Goal: Information Seeking & Learning: Learn about a topic

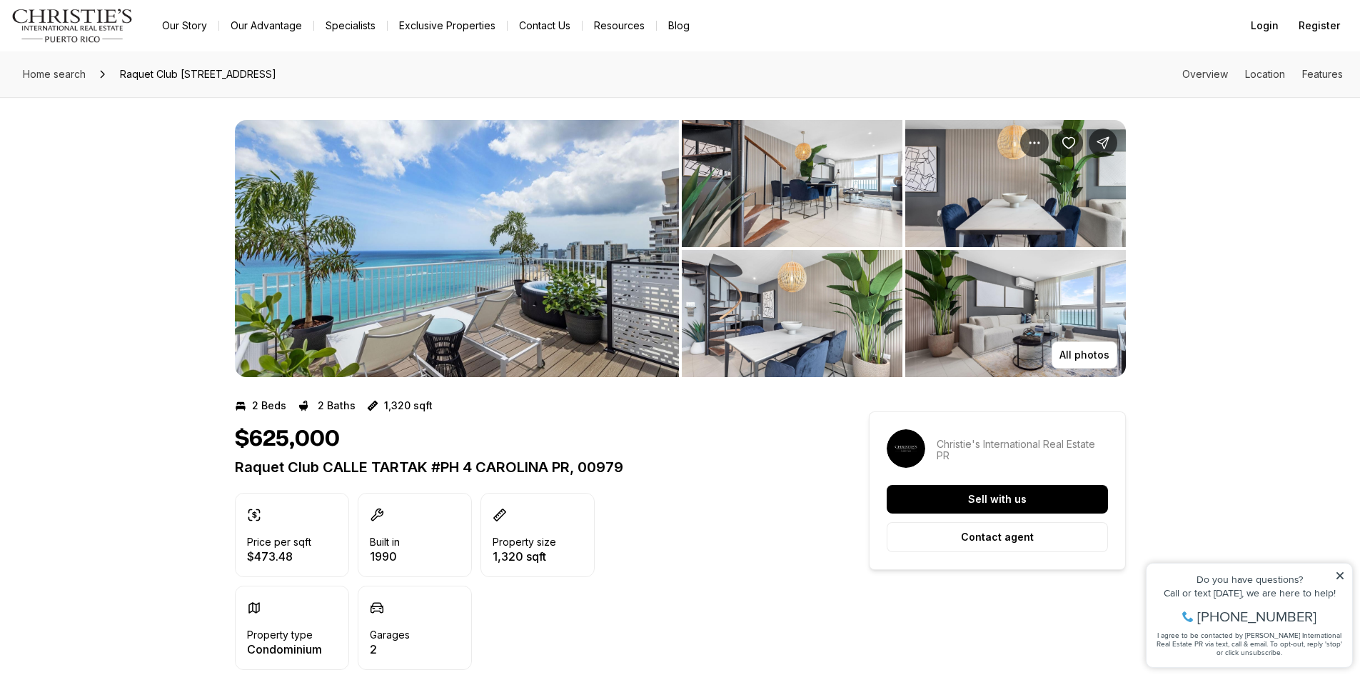
click at [550, 232] on img "View image gallery" at bounding box center [457, 248] width 444 height 257
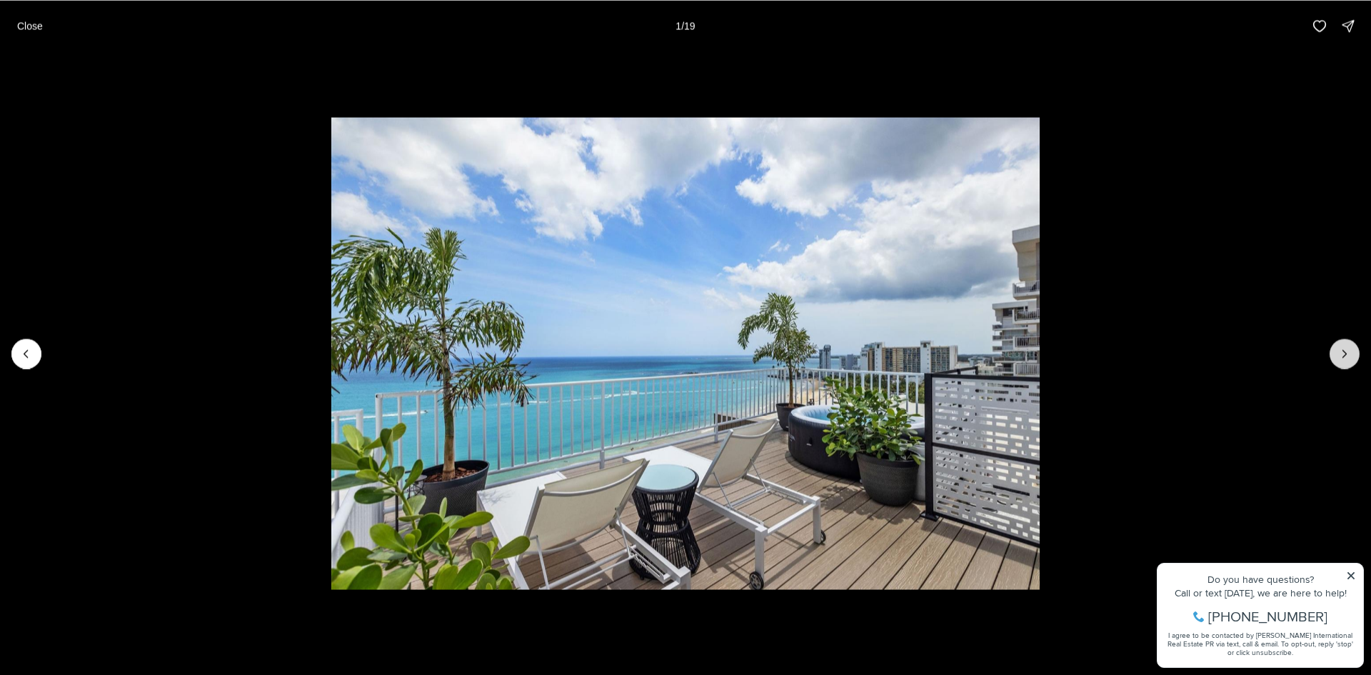
click at [1353, 350] on button "Next slide" at bounding box center [1344, 353] width 30 height 30
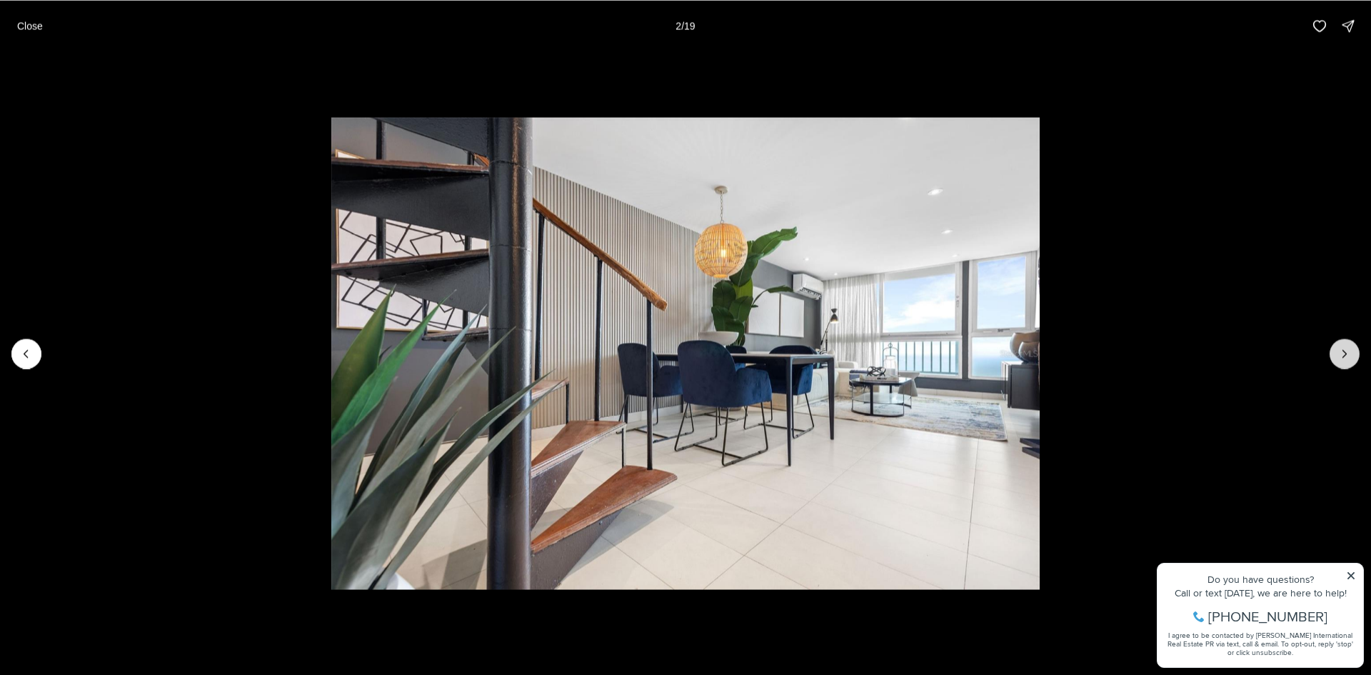
click at [1353, 350] on button "Next slide" at bounding box center [1344, 353] width 30 height 30
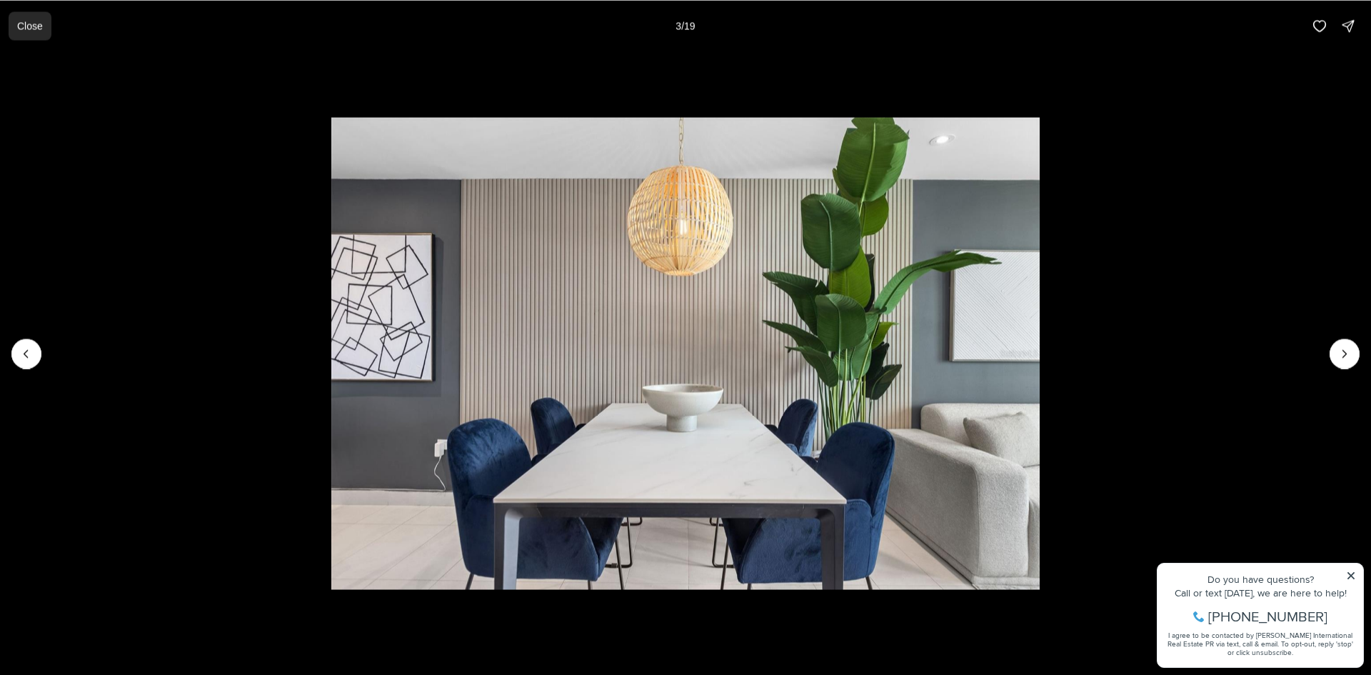
click at [16, 27] on button "Close" at bounding box center [30, 25] width 43 height 29
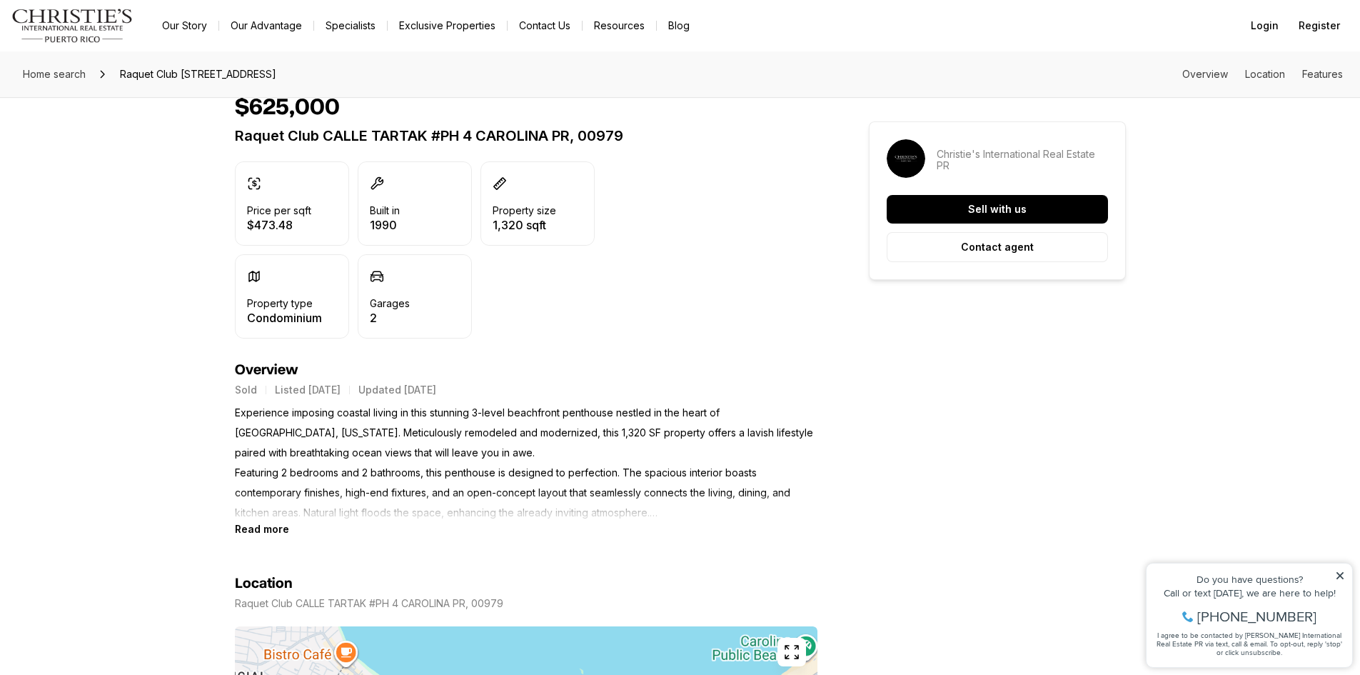
scroll to position [357, 0]
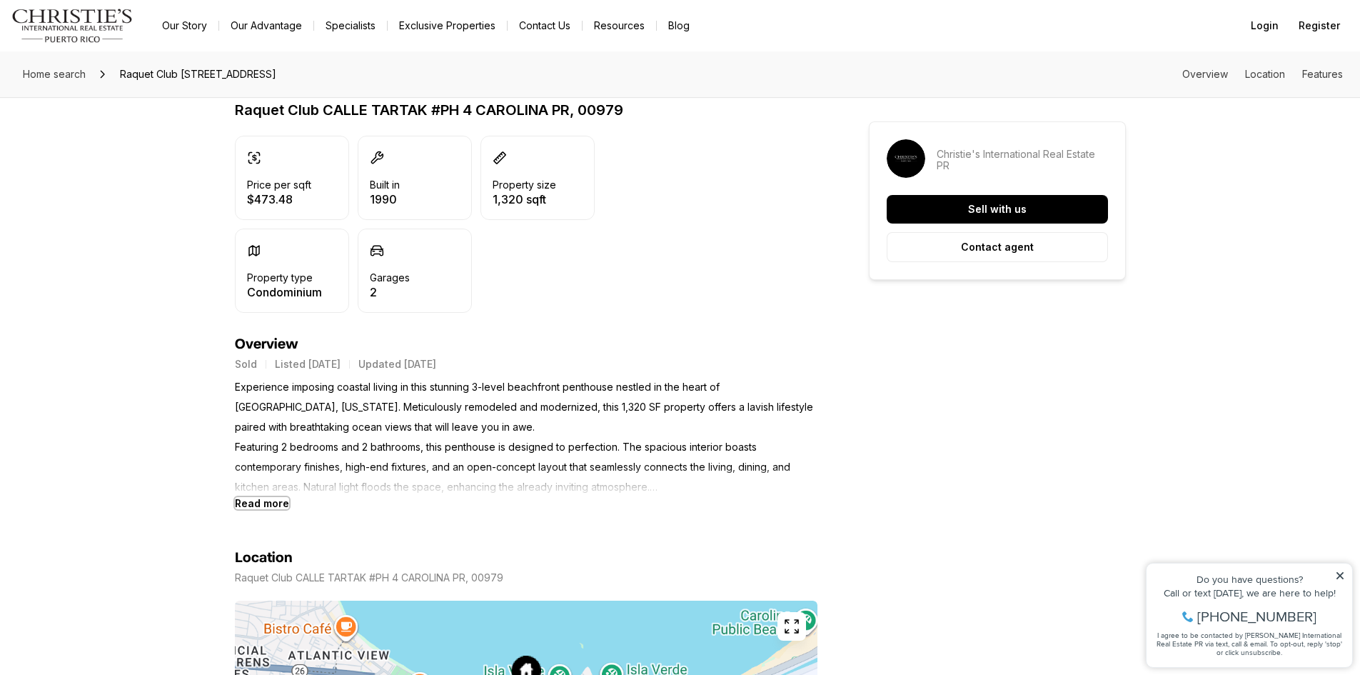
click at [256, 506] on b "Read more" at bounding box center [262, 503] width 54 height 12
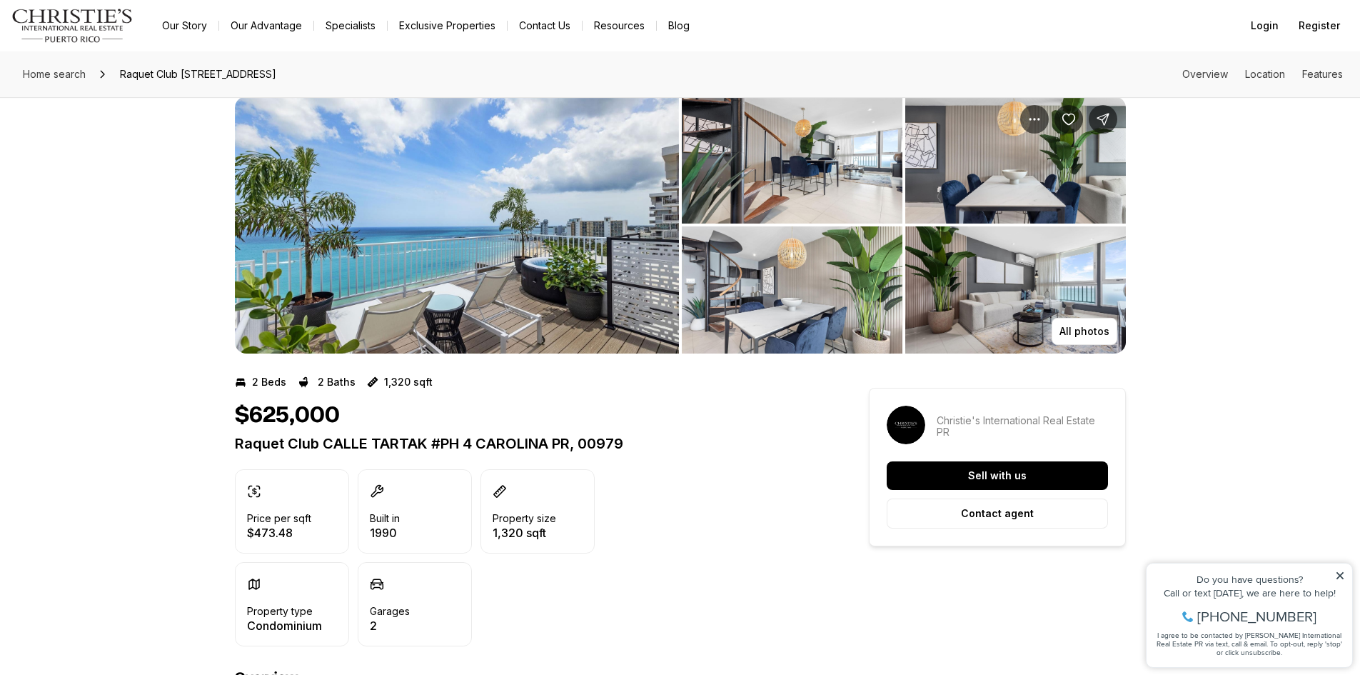
scroll to position [0, 0]
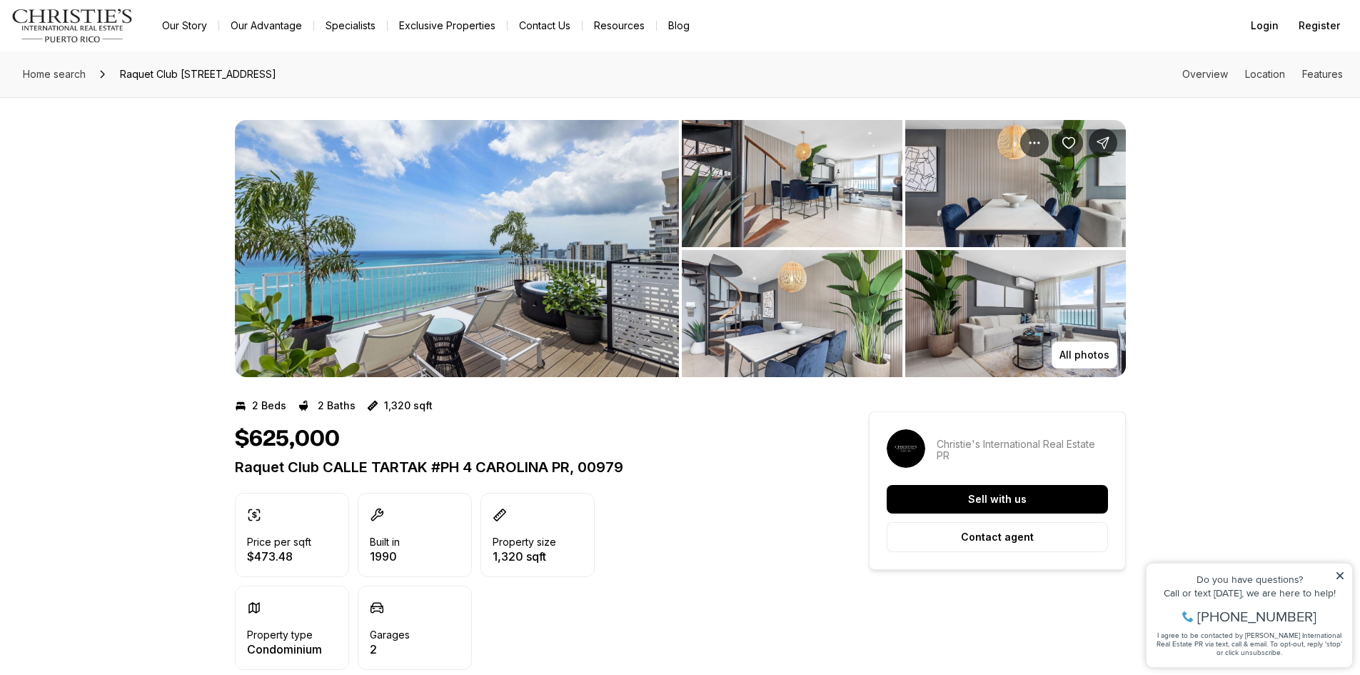
click at [451, 289] on img "View image gallery" at bounding box center [457, 248] width 444 height 257
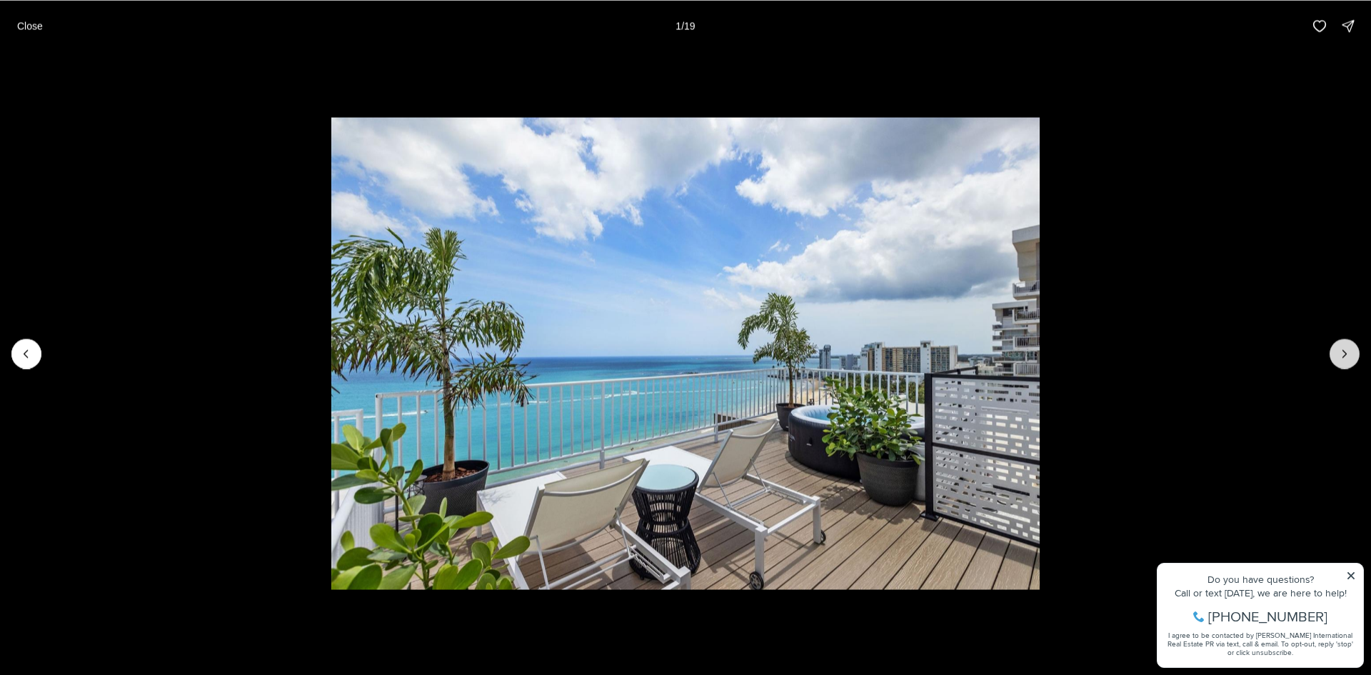
click at [1338, 357] on icon "Next slide" at bounding box center [1344, 353] width 14 height 14
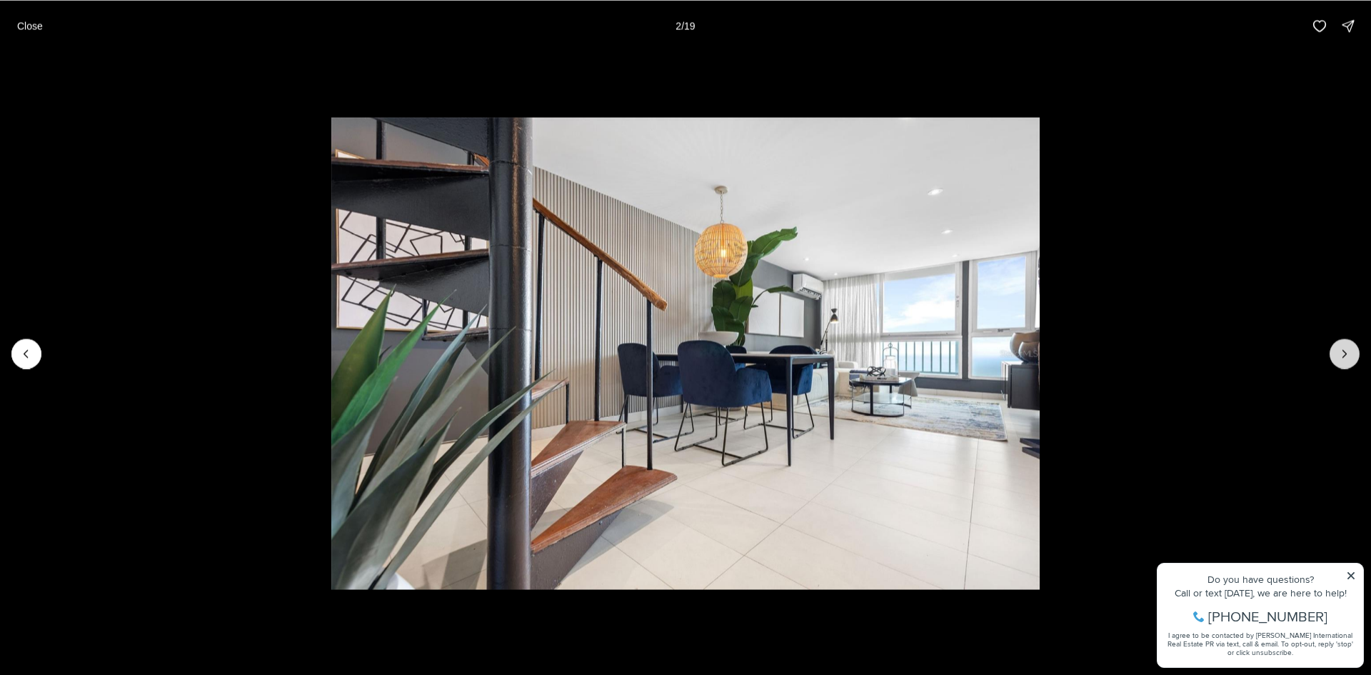
click at [1341, 359] on icon "Next slide" at bounding box center [1344, 353] width 14 height 14
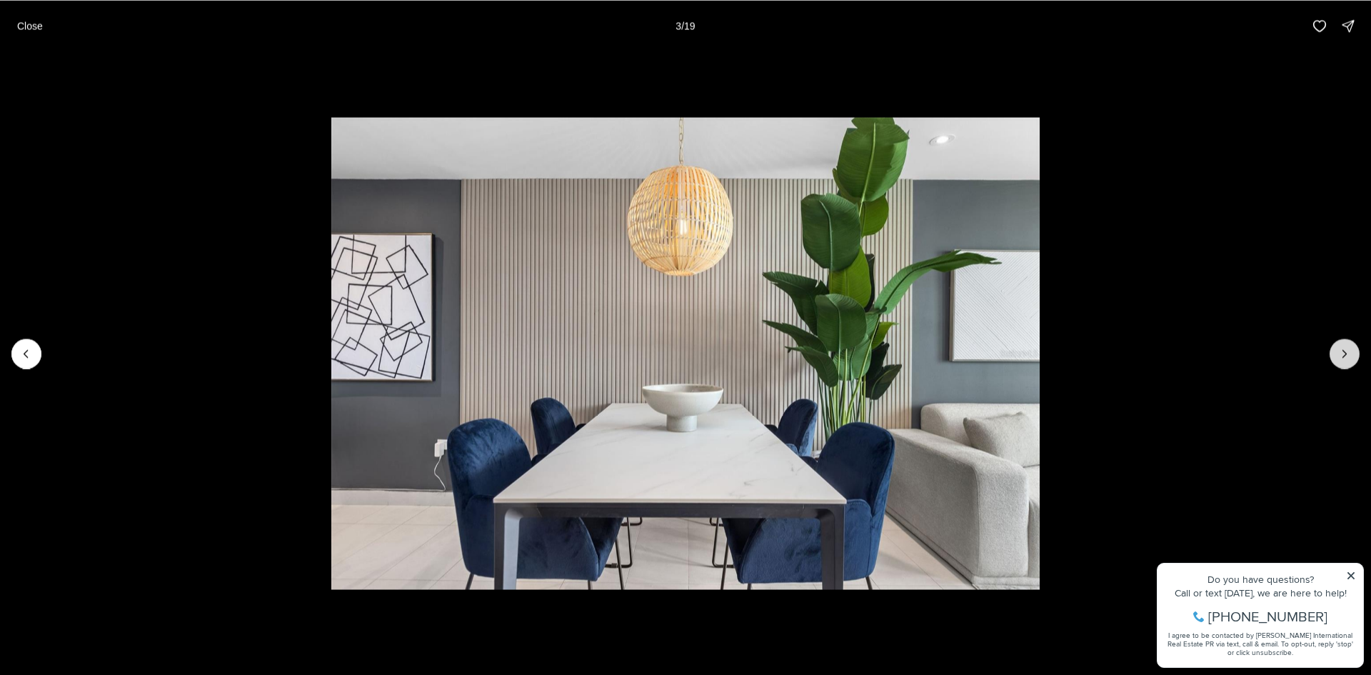
click at [1341, 359] on icon "Next slide" at bounding box center [1344, 353] width 14 height 14
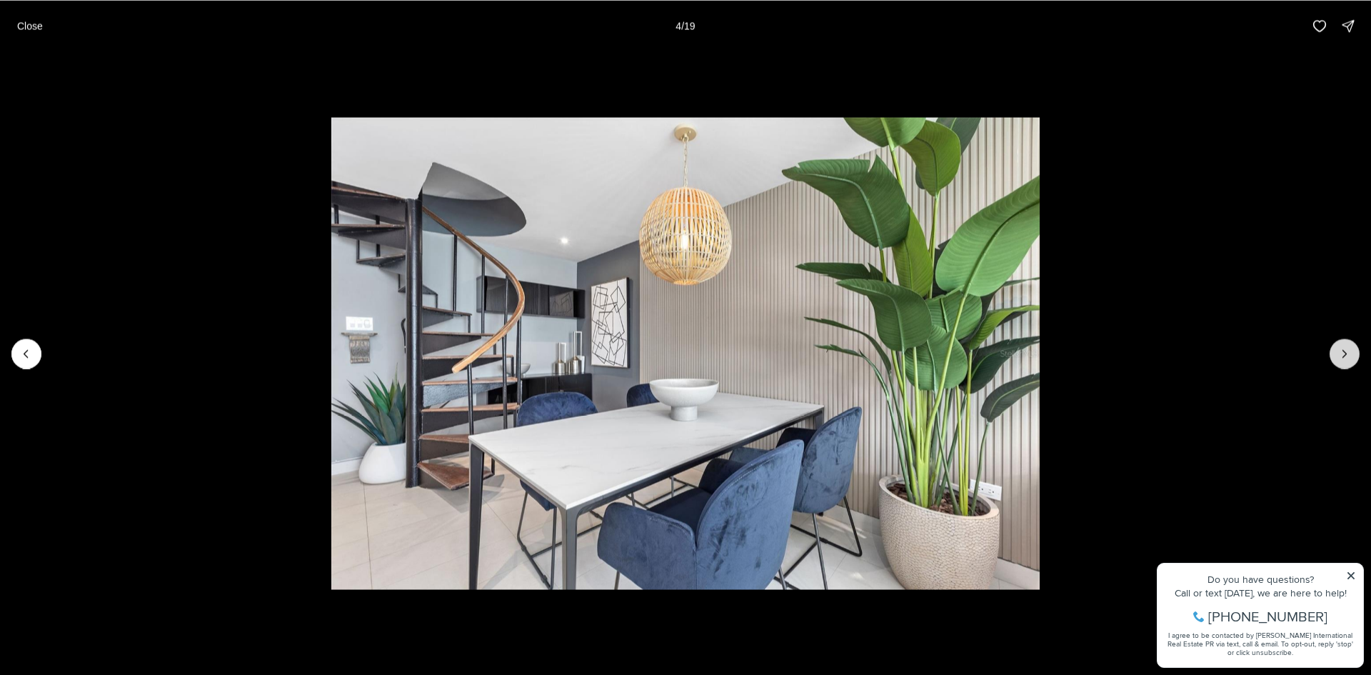
click at [1341, 359] on icon "Next slide" at bounding box center [1344, 353] width 14 height 14
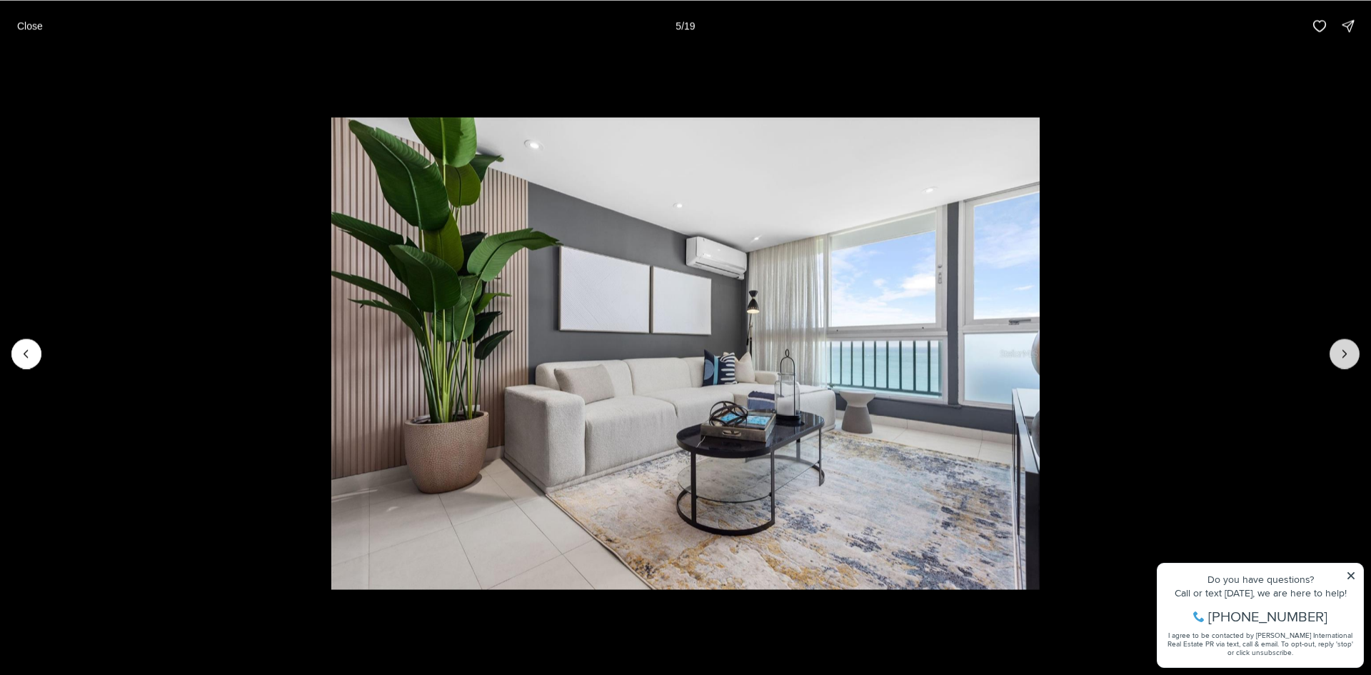
click at [1341, 359] on icon "Next slide" at bounding box center [1344, 353] width 14 height 14
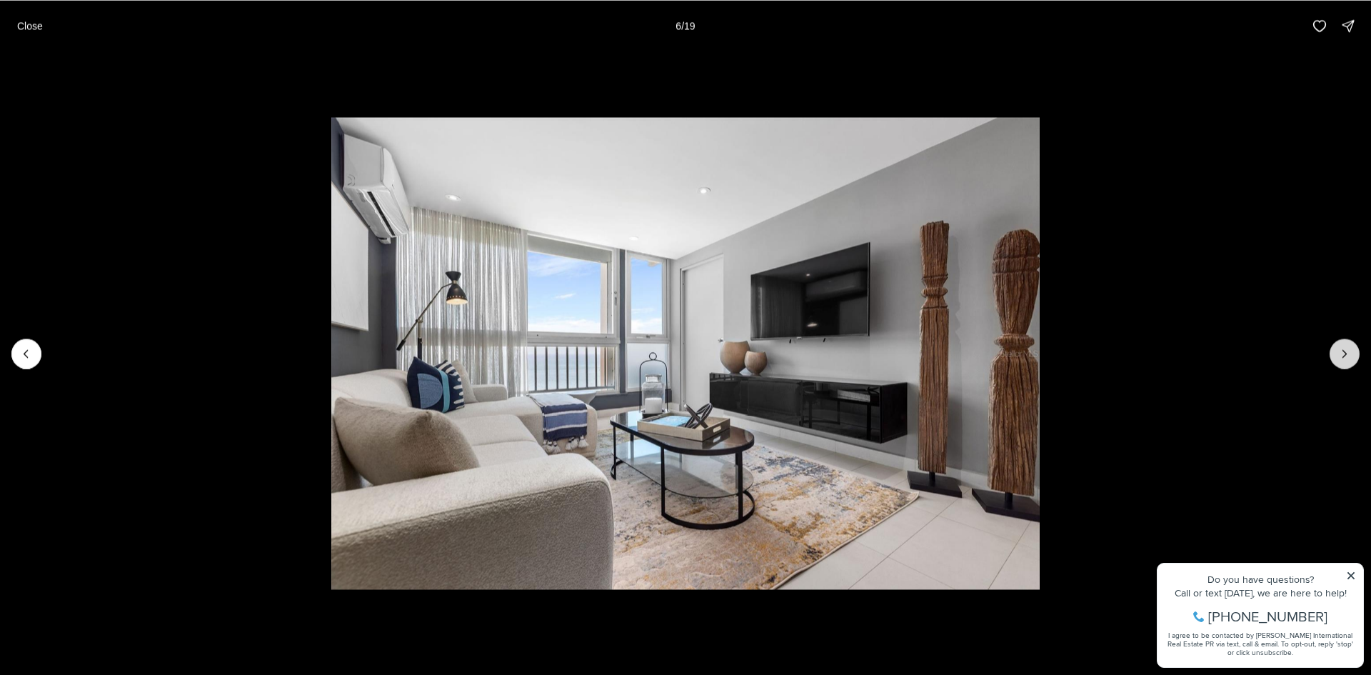
click at [1341, 359] on icon "Next slide" at bounding box center [1344, 353] width 14 height 14
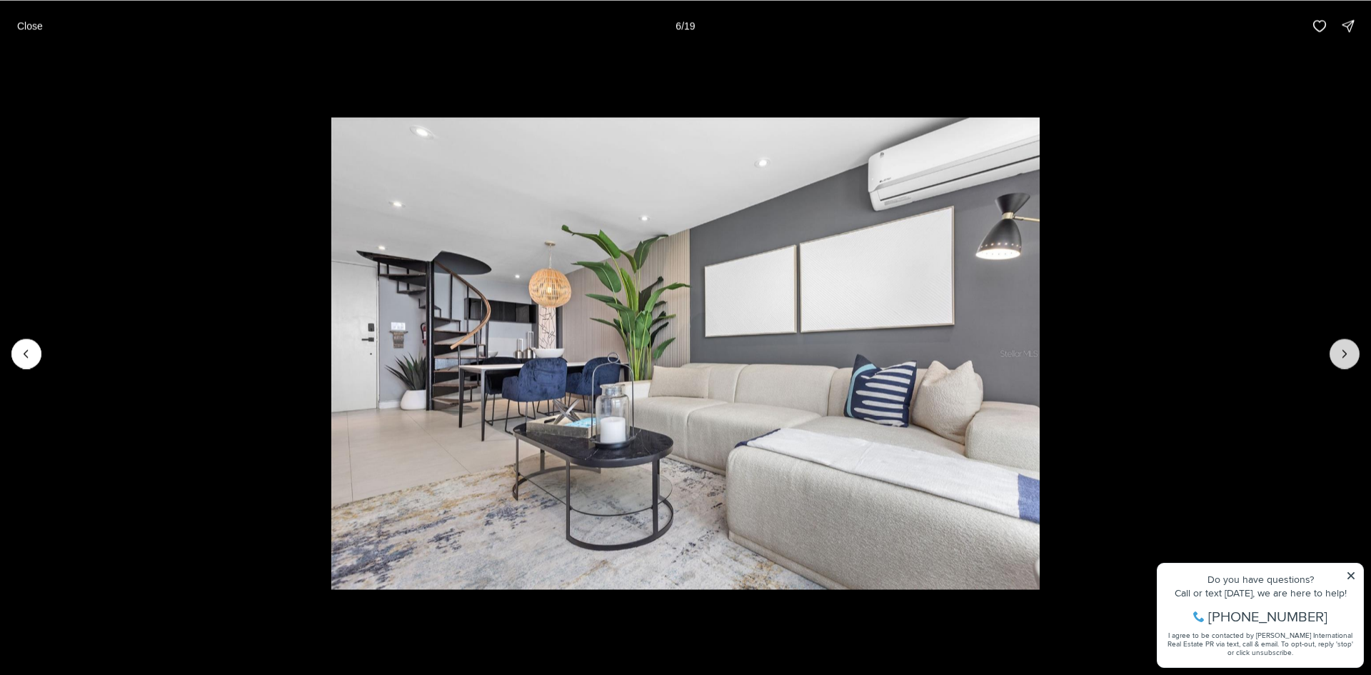
click at [1341, 359] on icon "Next slide" at bounding box center [1344, 353] width 14 height 14
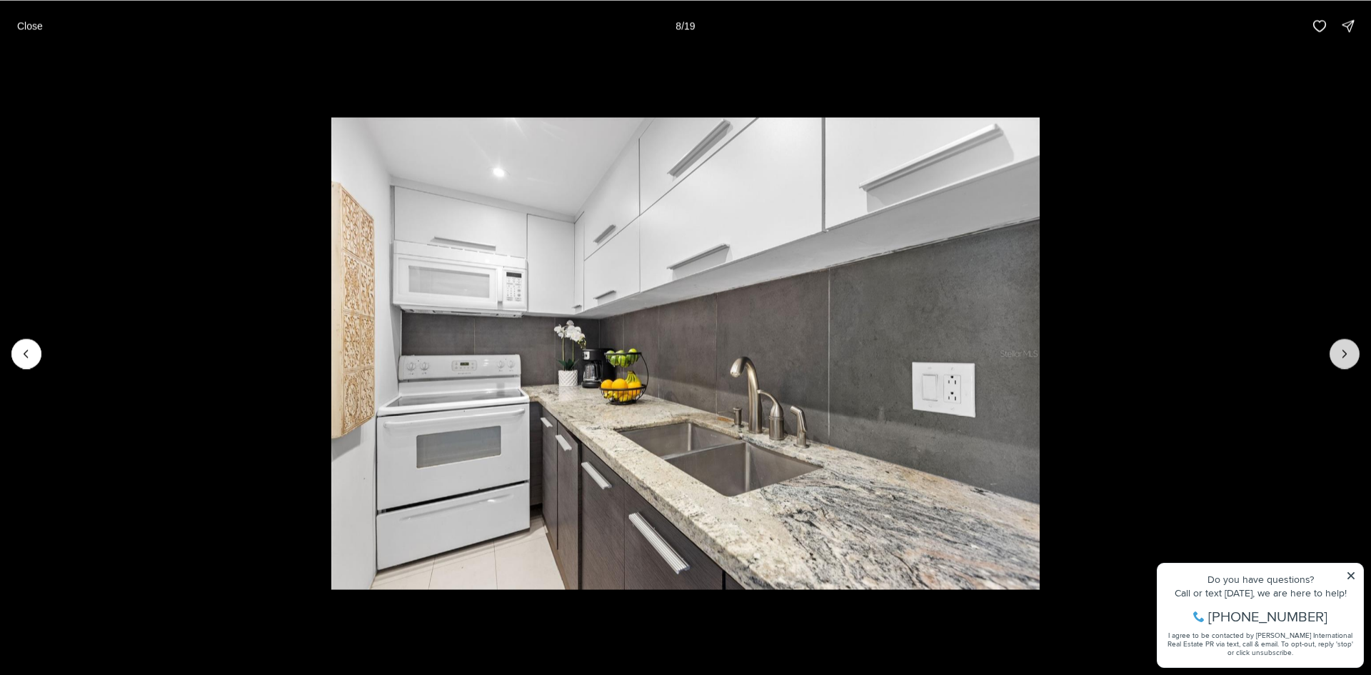
click at [1341, 359] on icon "Next slide" at bounding box center [1344, 353] width 14 height 14
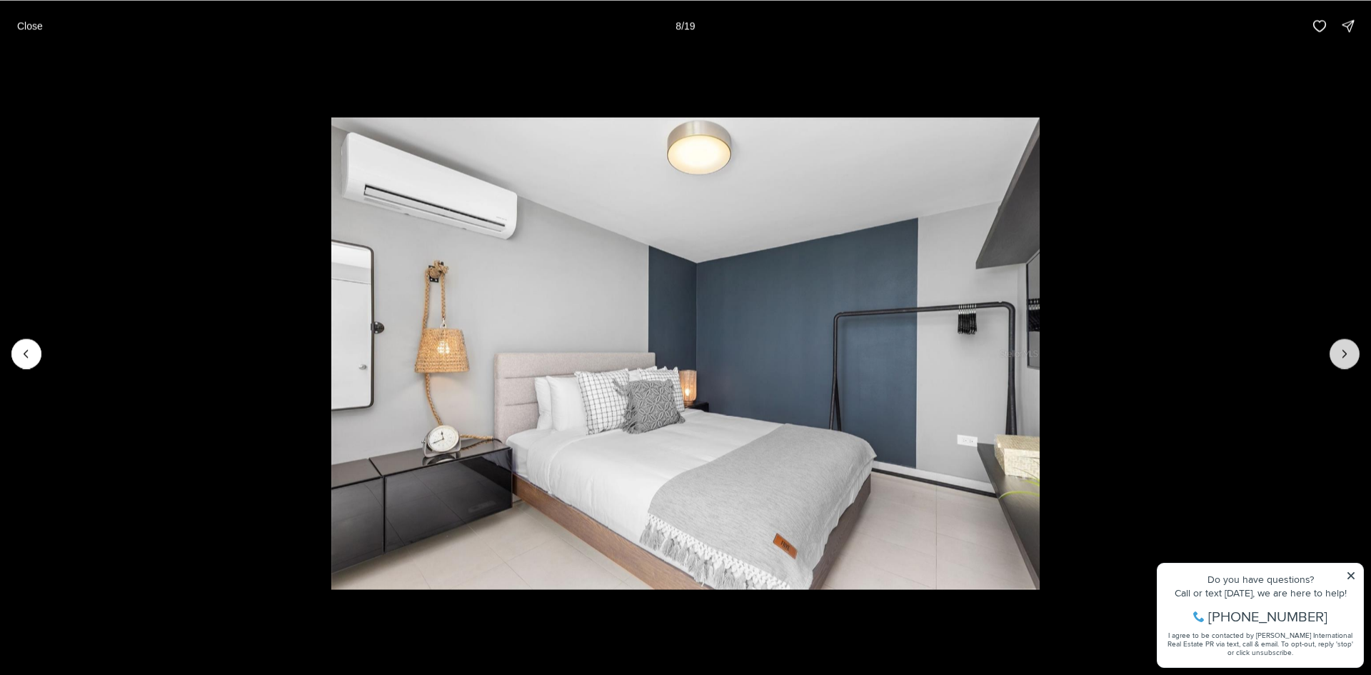
click at [1341, 359] on icon "Next slide" at bounding box center [1344, 353] width 14 height 14
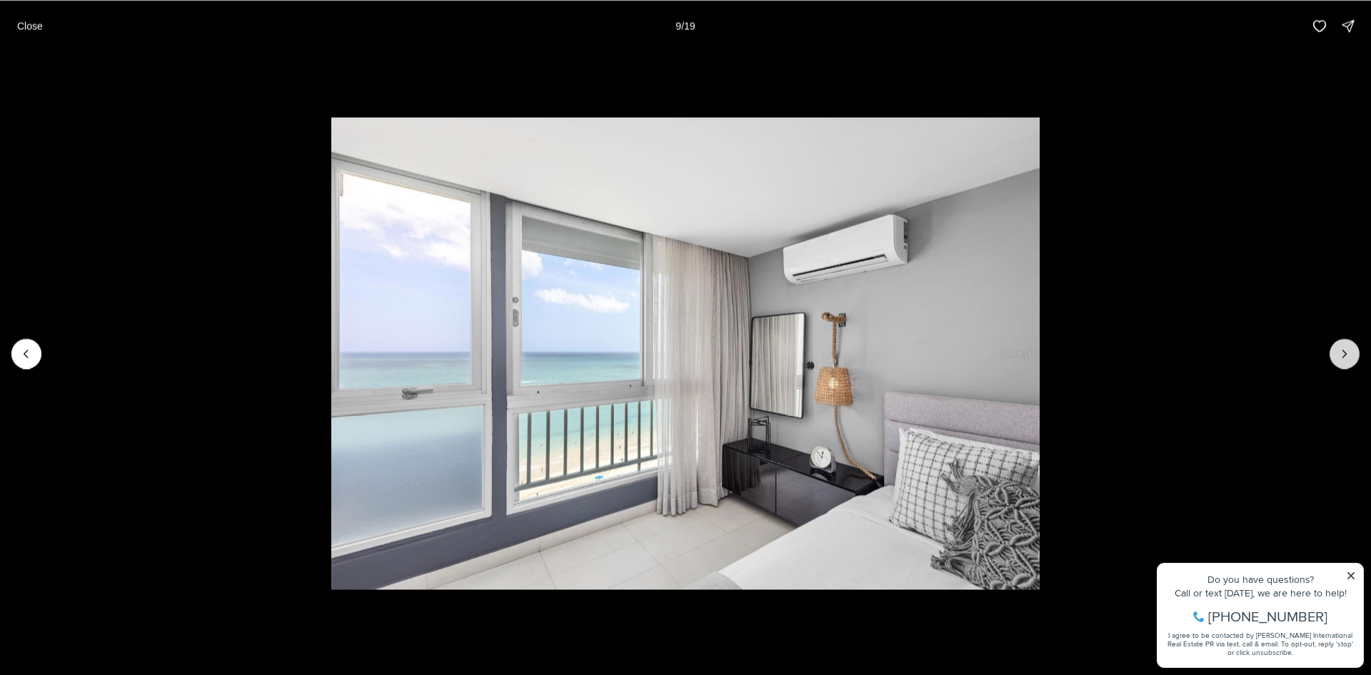
click at [1341, 359] on icon "Next slide" at bounding box center [1344, 353] width 14 height 14
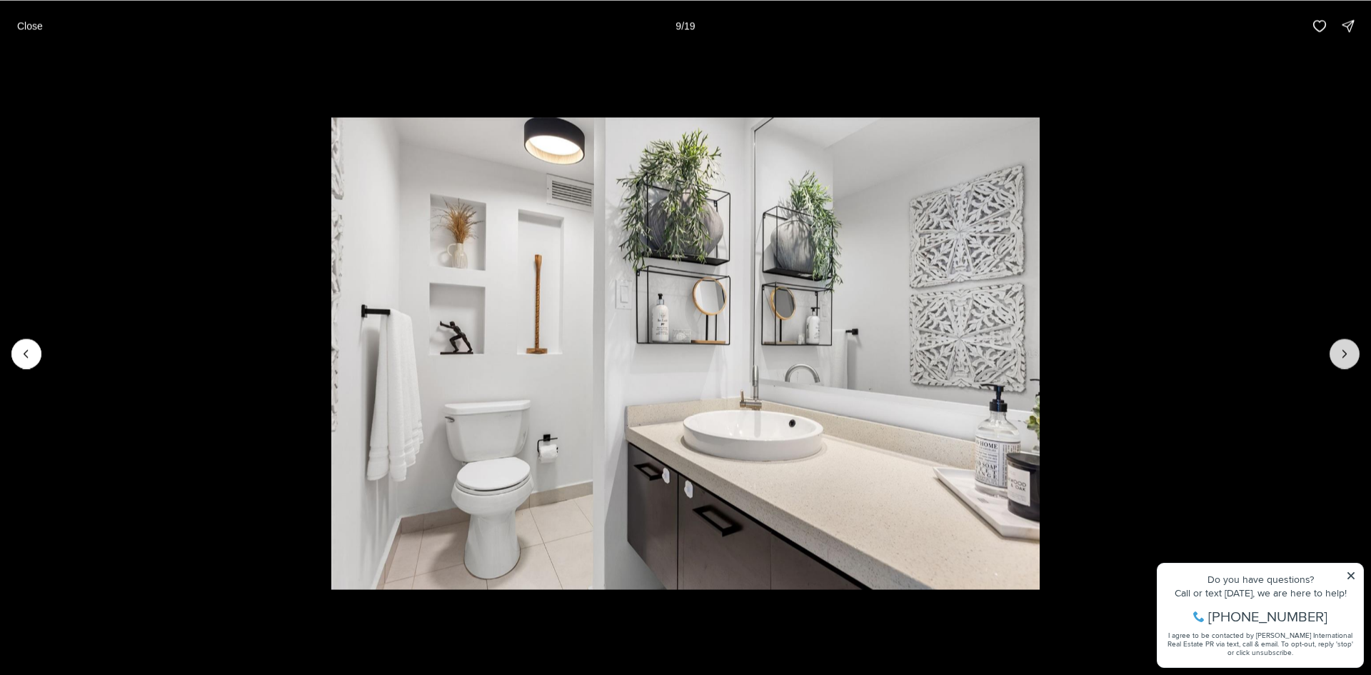
click at [1341, 359] on icon "Next slide" at bounding box center [1344, 353] width 14 height 14
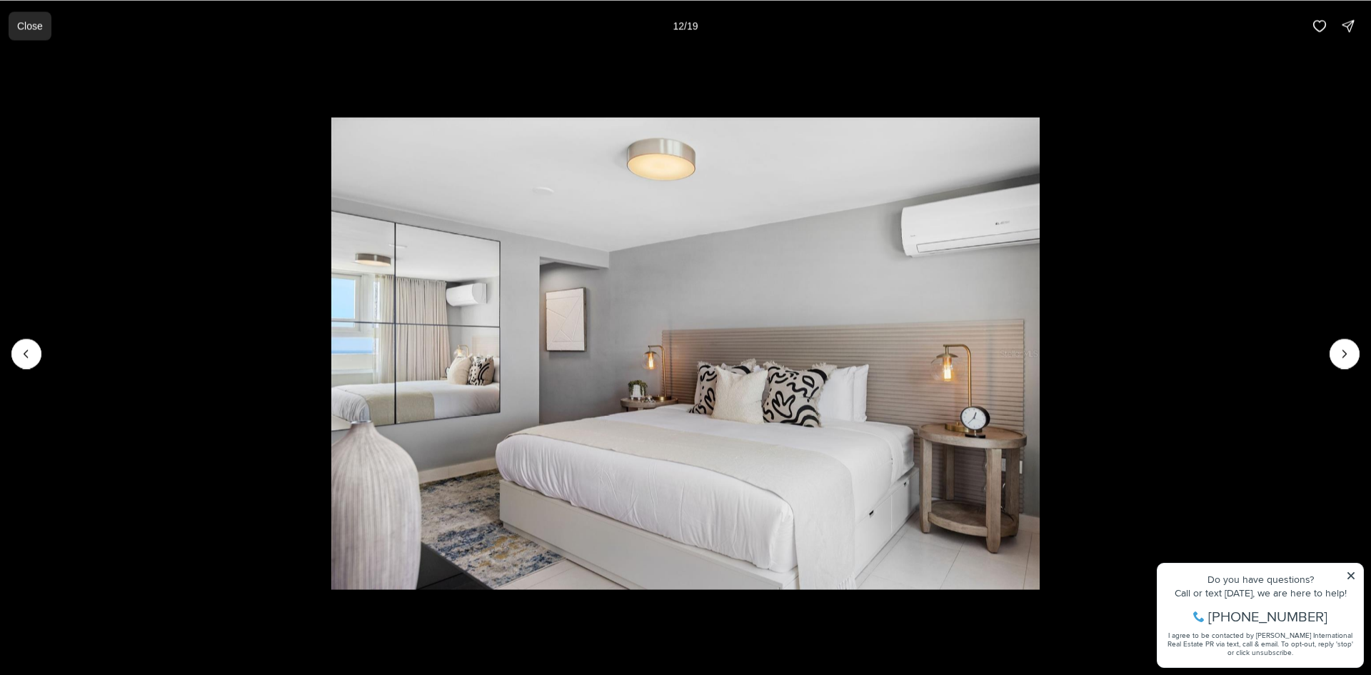
click at [37, 24] on p "Close" at bounding box center [30, 25] width 26 height 11
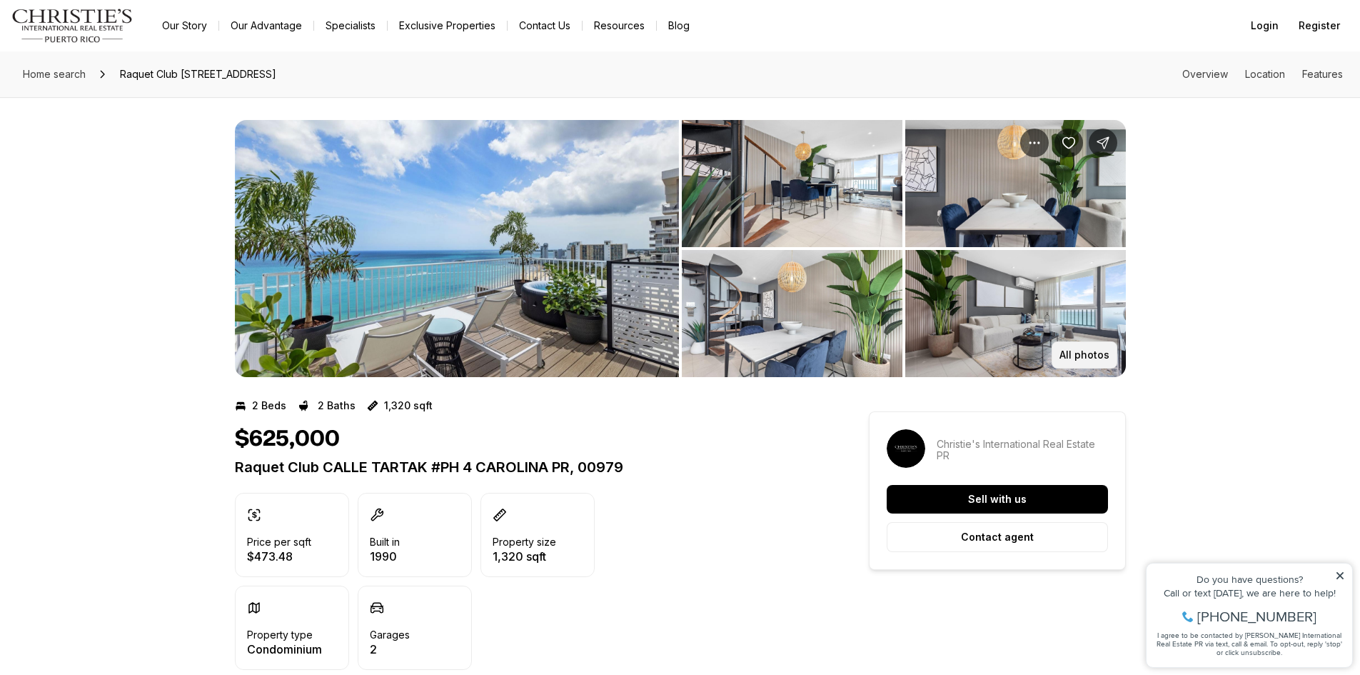
click at [1076, 351] on p "All photos" at bounding box center [1084, 354] width 50 height 11
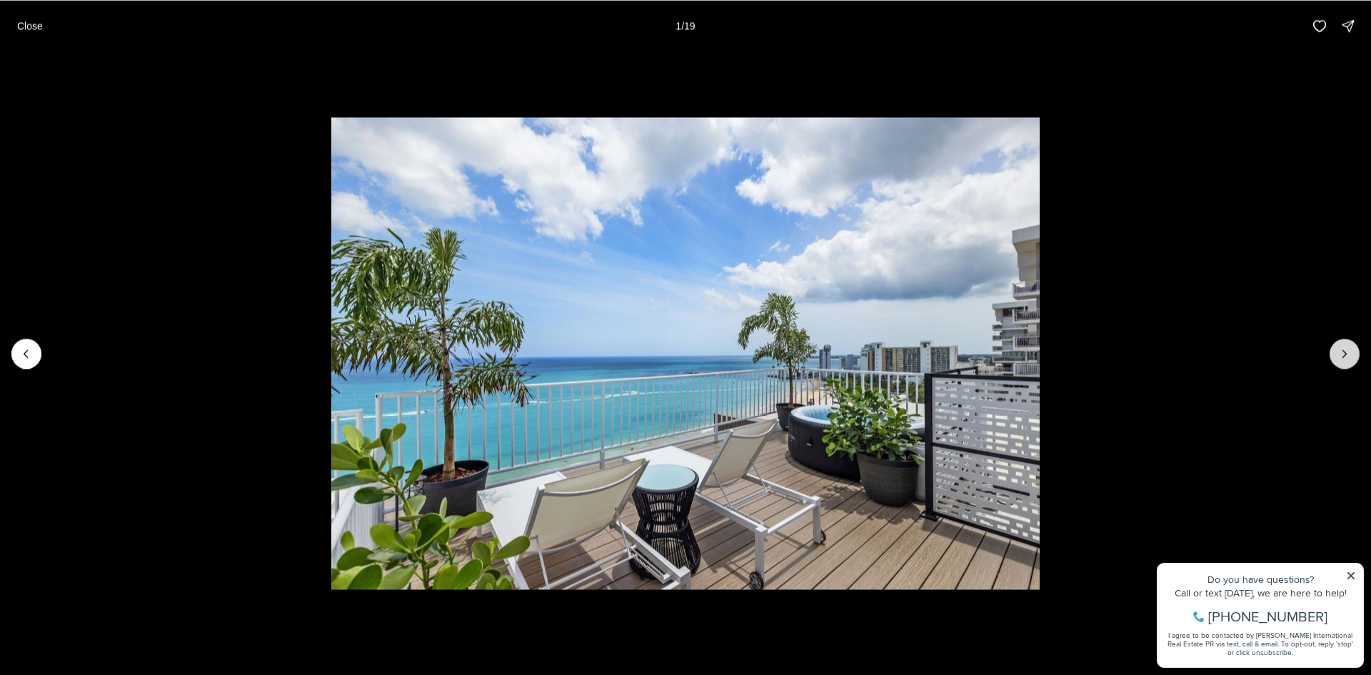
click at [1353, 347] on button "Next slide" at bounding box center [1344, 353] width 30 height 30
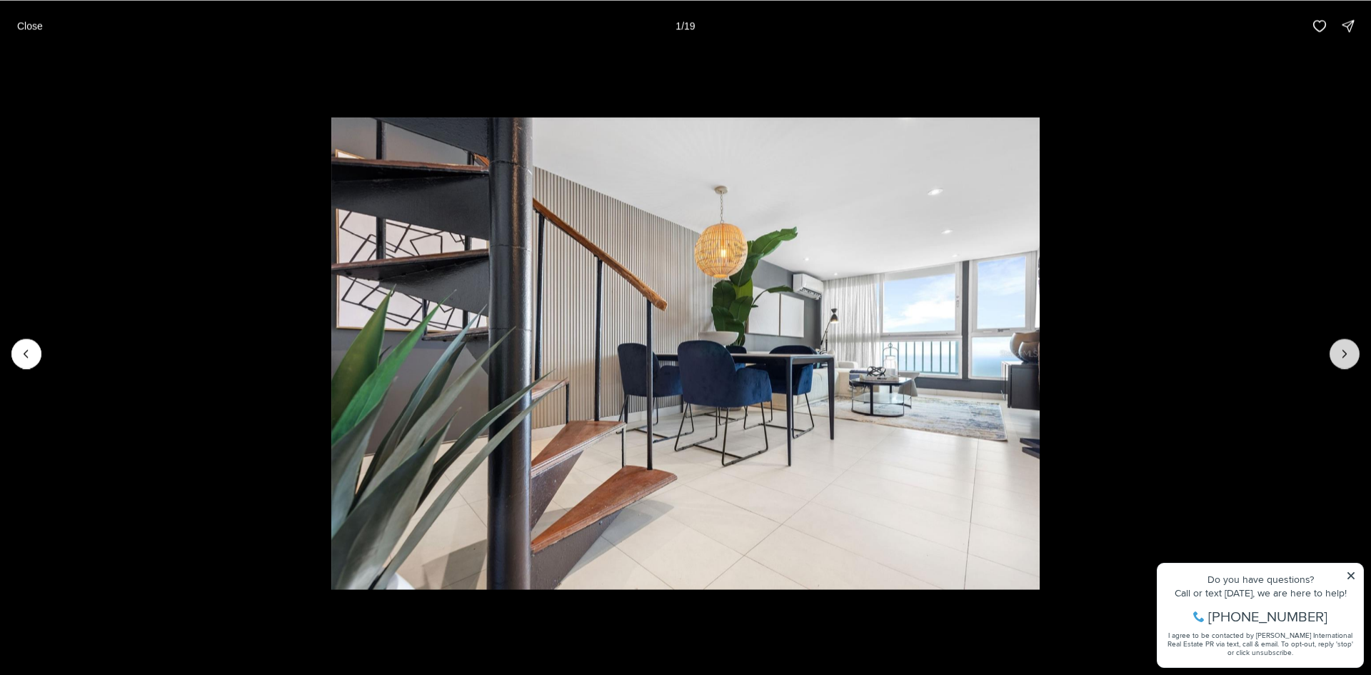
click at [1353, 348] on button "Next slide" at bounding box center [1344, 353] width 30 height 30
click at [1352, 348] on button "Next slide" at bounding box center [1344, 353] width 30 height 30
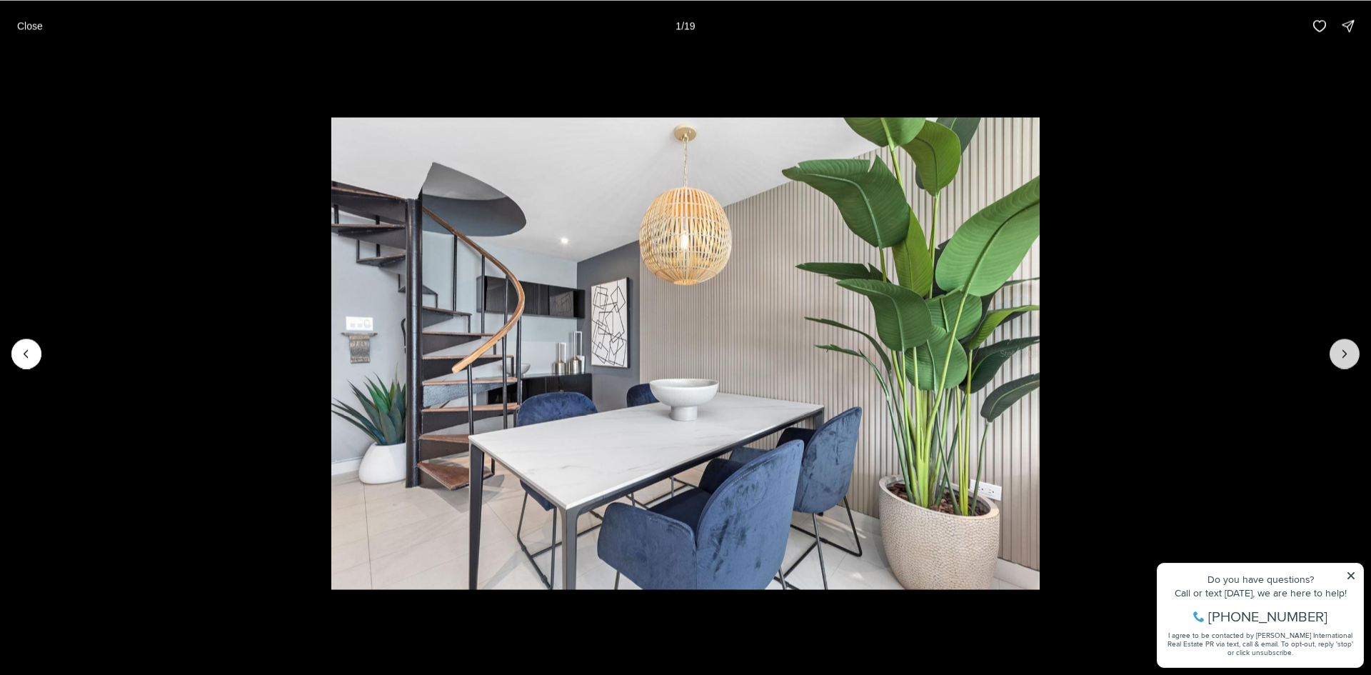
click at [1352, 348] on button "Next slide" at bounding box center [1344, 353] width 30 height 30
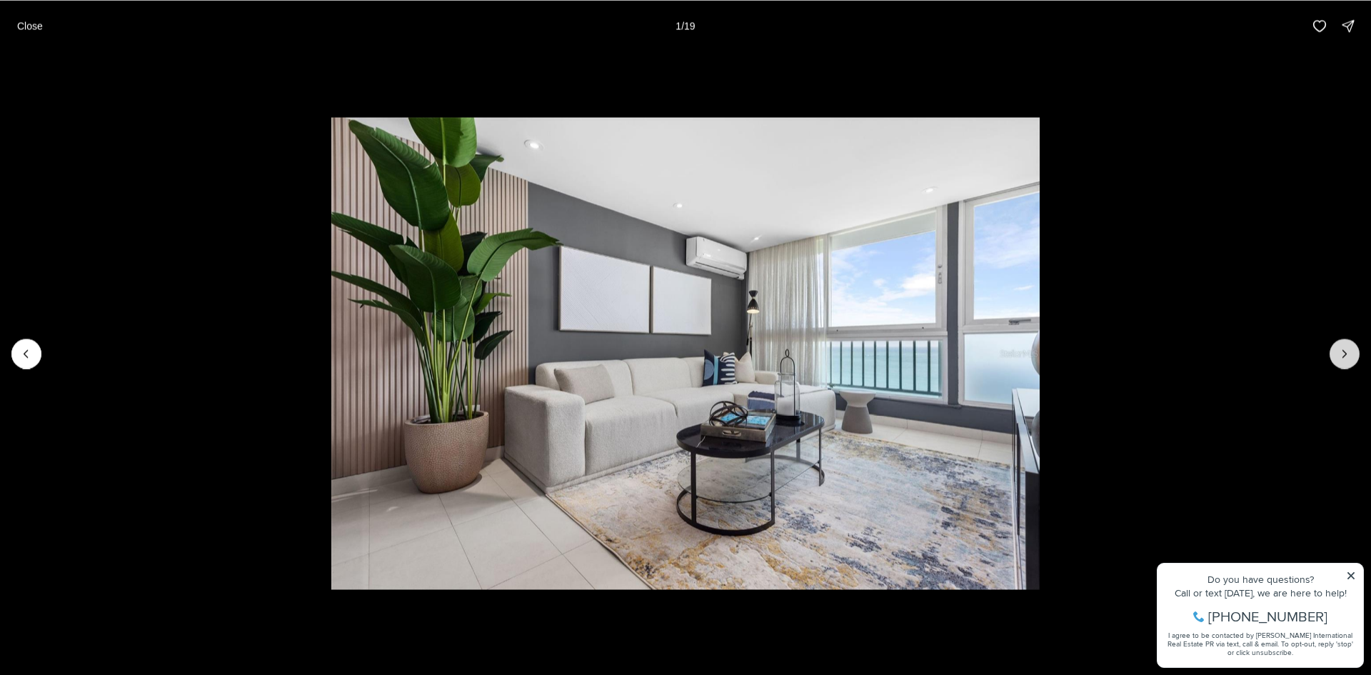
click at [1352, 348] on button "Next slide" at bounding box center [1344, 353] width 30 height 30
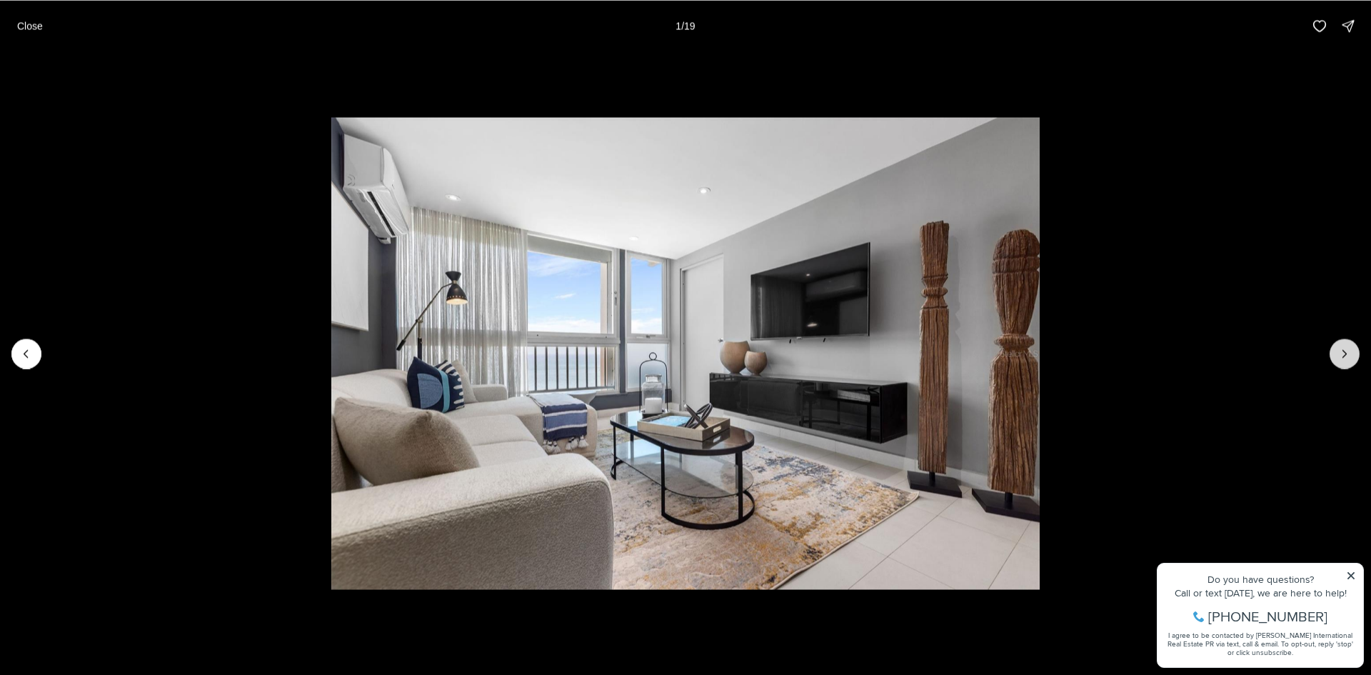
click at [1352, 348] on button "Next slide" at bounding box center [1344, 353] width 30 height 30
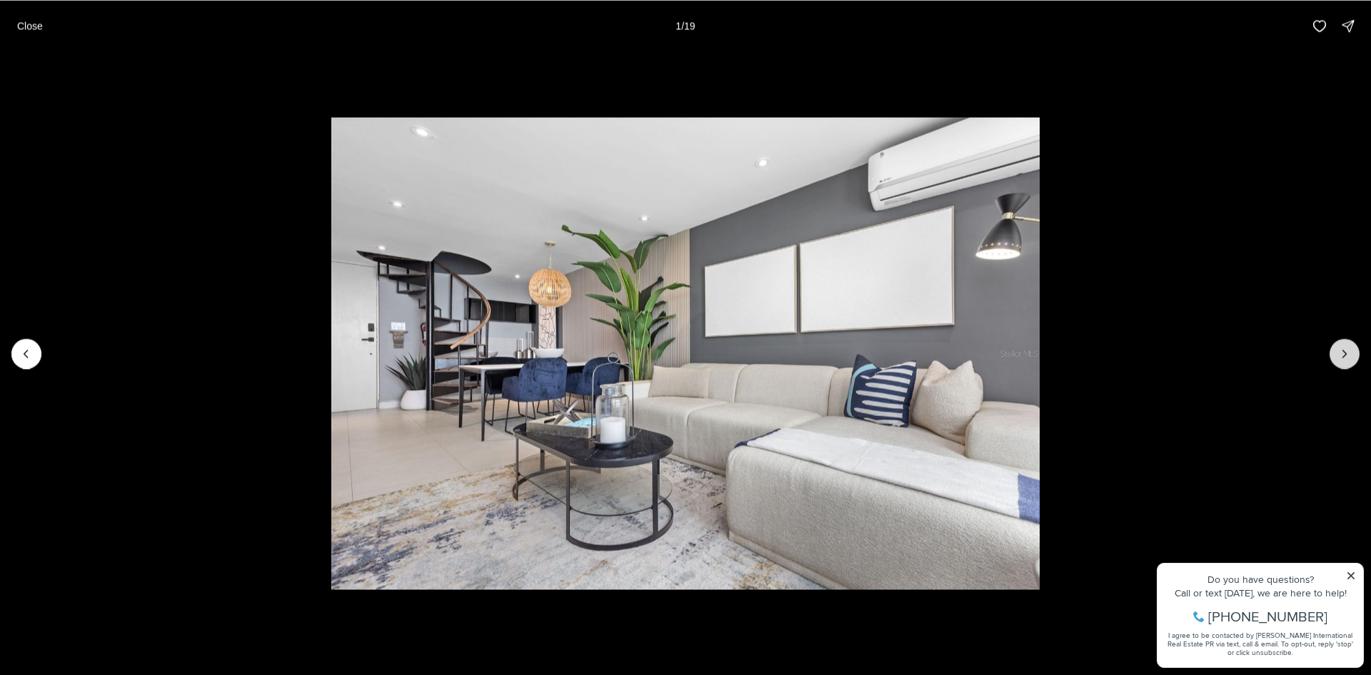
click at [1352, 348] on button "Next slide" at bounding box center [1344, 353] width 30 height 30
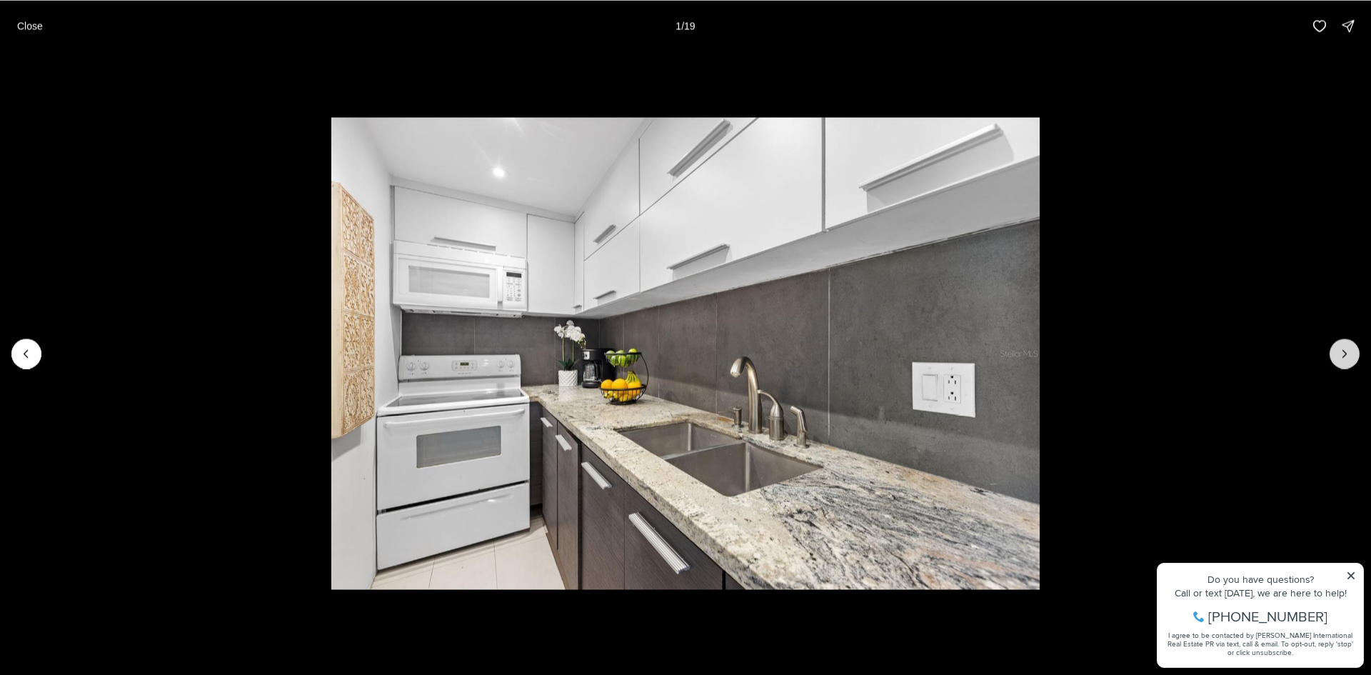
click at [1352, 348] on button "Next slide" at bounding box center [1344, 353] width 30 height 30
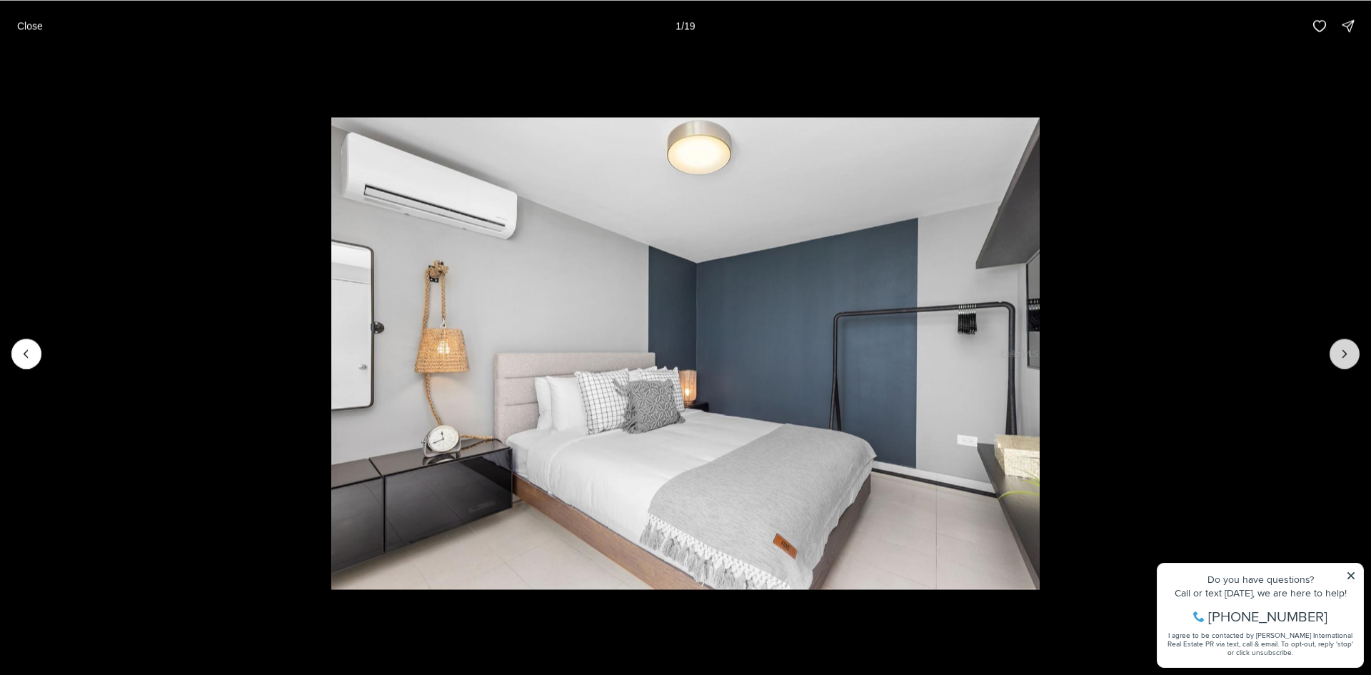
click at [1352, 348] on button "Next slide" at bounding box center [1344, 353] width 30 height 30
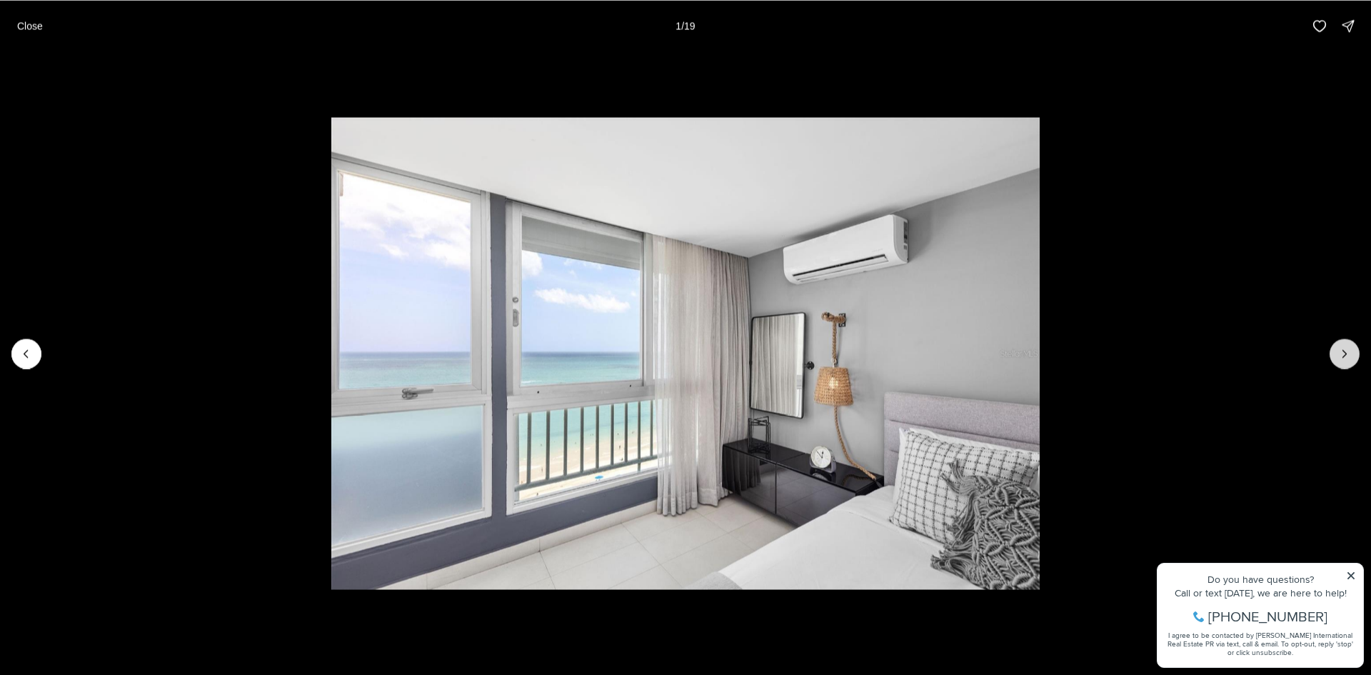
click at [1352, 348] on button "Next slide" at bounding box center [1344, 353] width 30 height 30
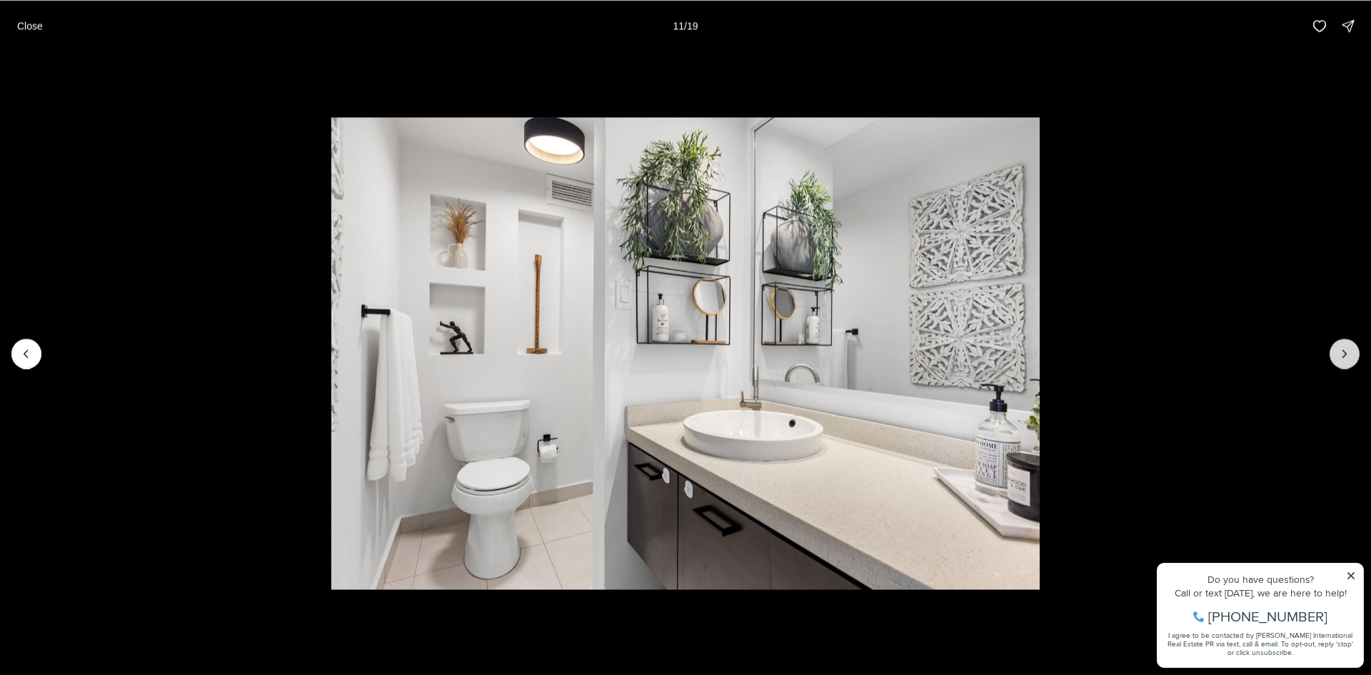
click at [1352, 348] on button "Next slide" at bounding box center [1344, 353] width 30 height 30
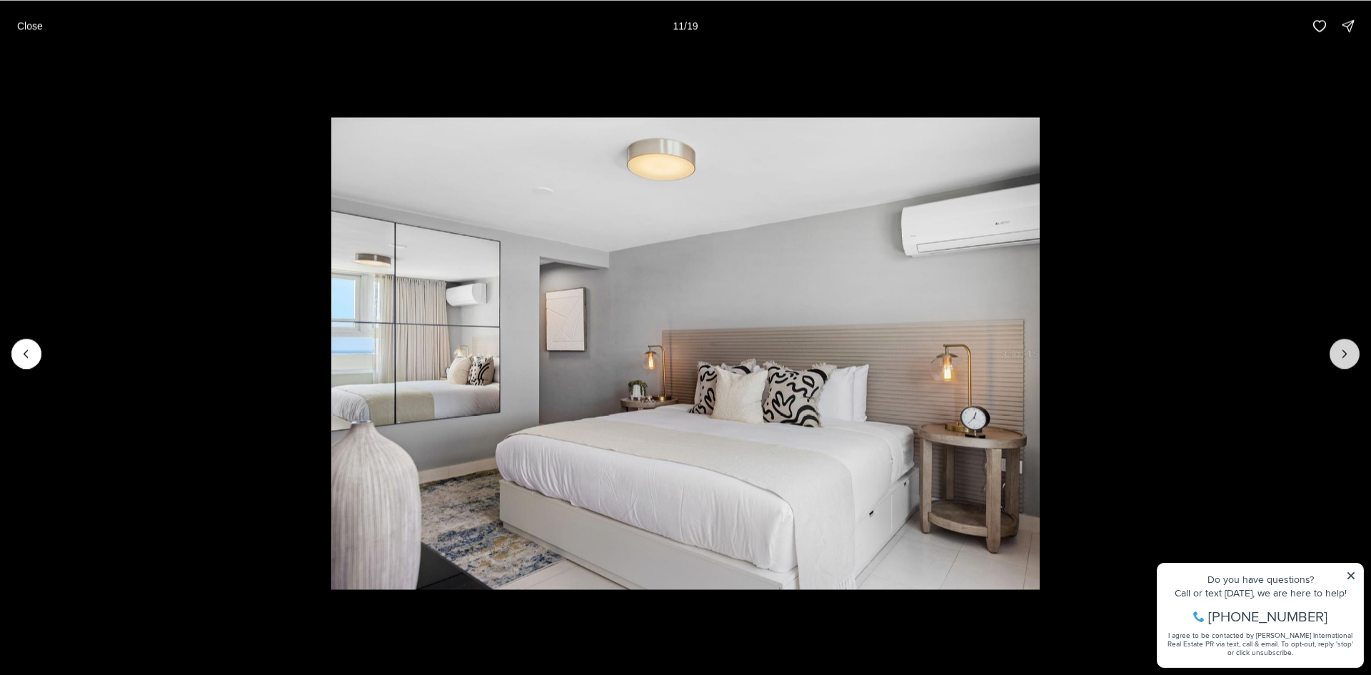
click at [1352, 348] on button "Next slide" at bounding box center [1344, 353] width 30 height 30
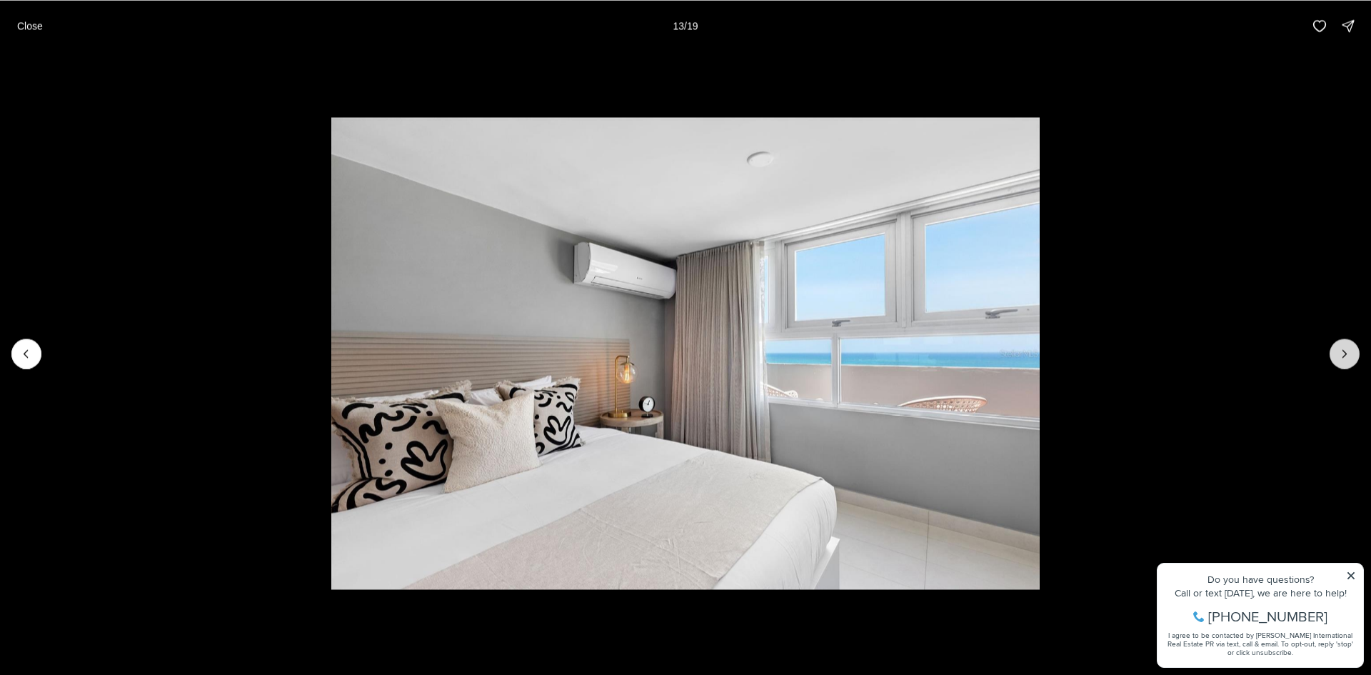
click at [1352, 348] on button "Next slide" at bounding box center [1344, 353] width 30 height 30
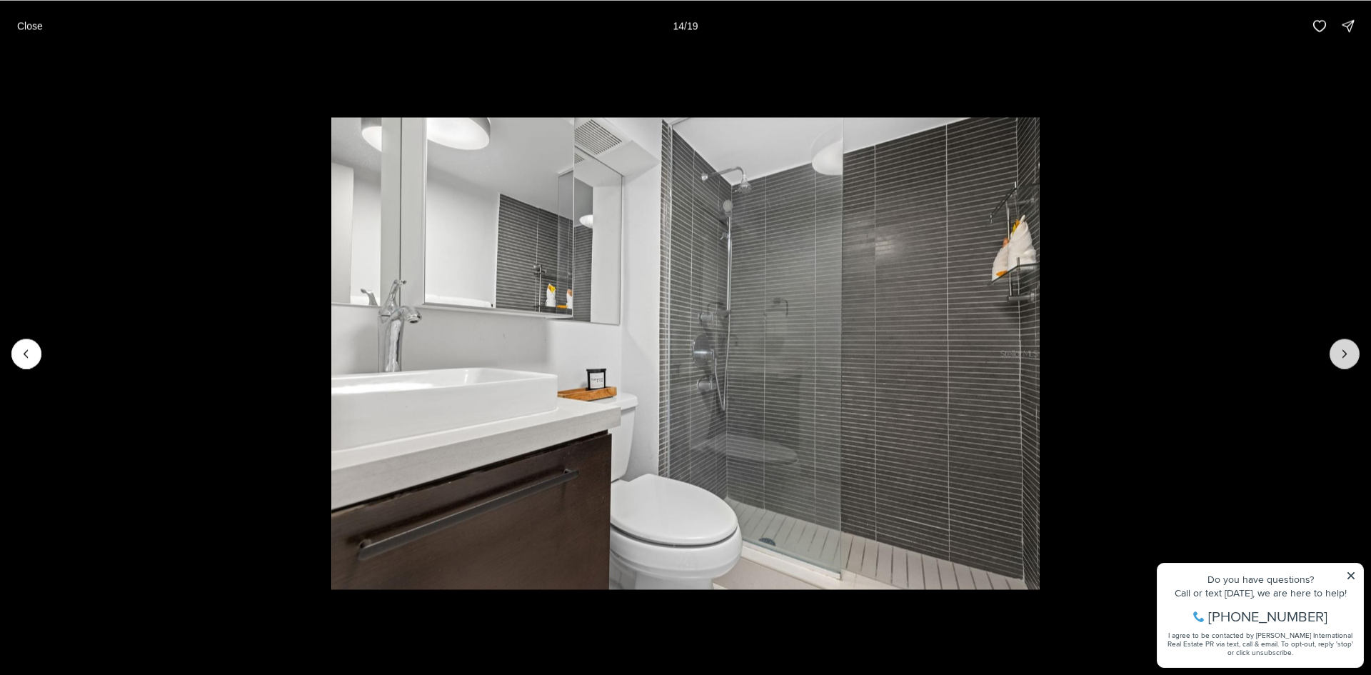
click at [1352, 348] on button "Next slide" at bounding box center [1344, 353] width 30 height 30
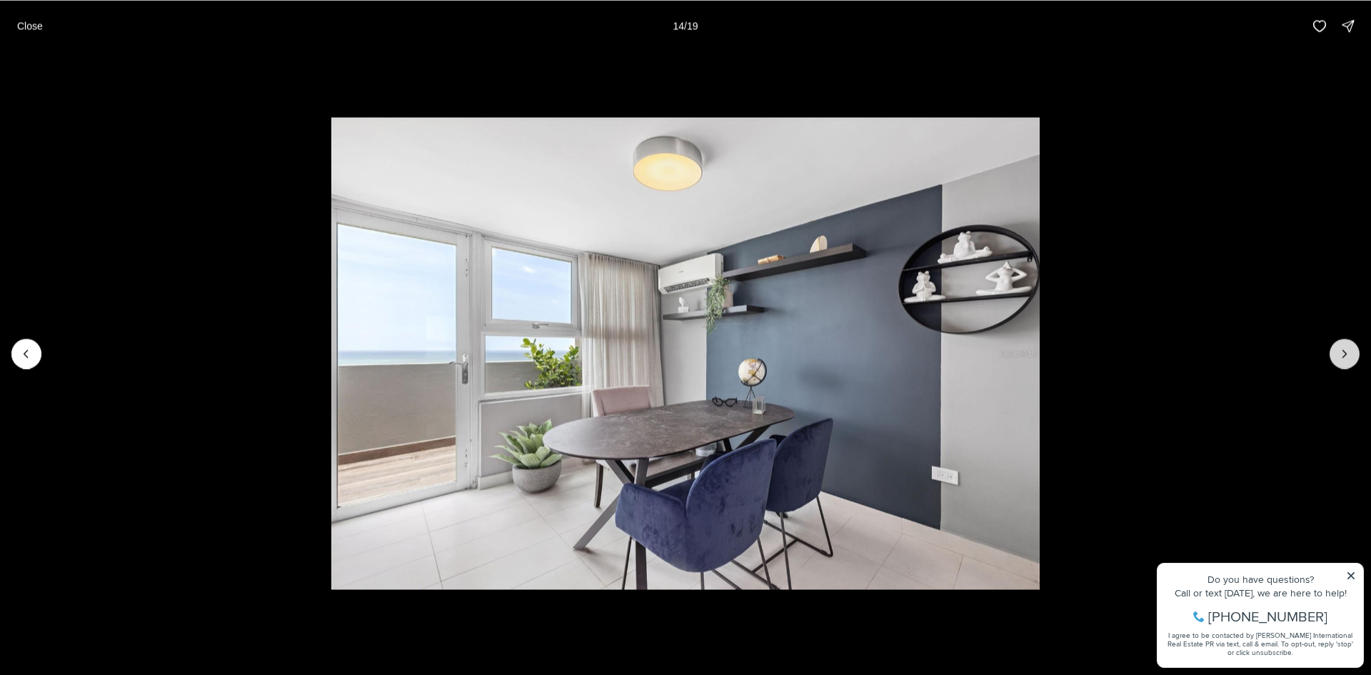
click at [1352, 348] on button "Next slide" at bounding box center [1344, 353] width 30 height 30
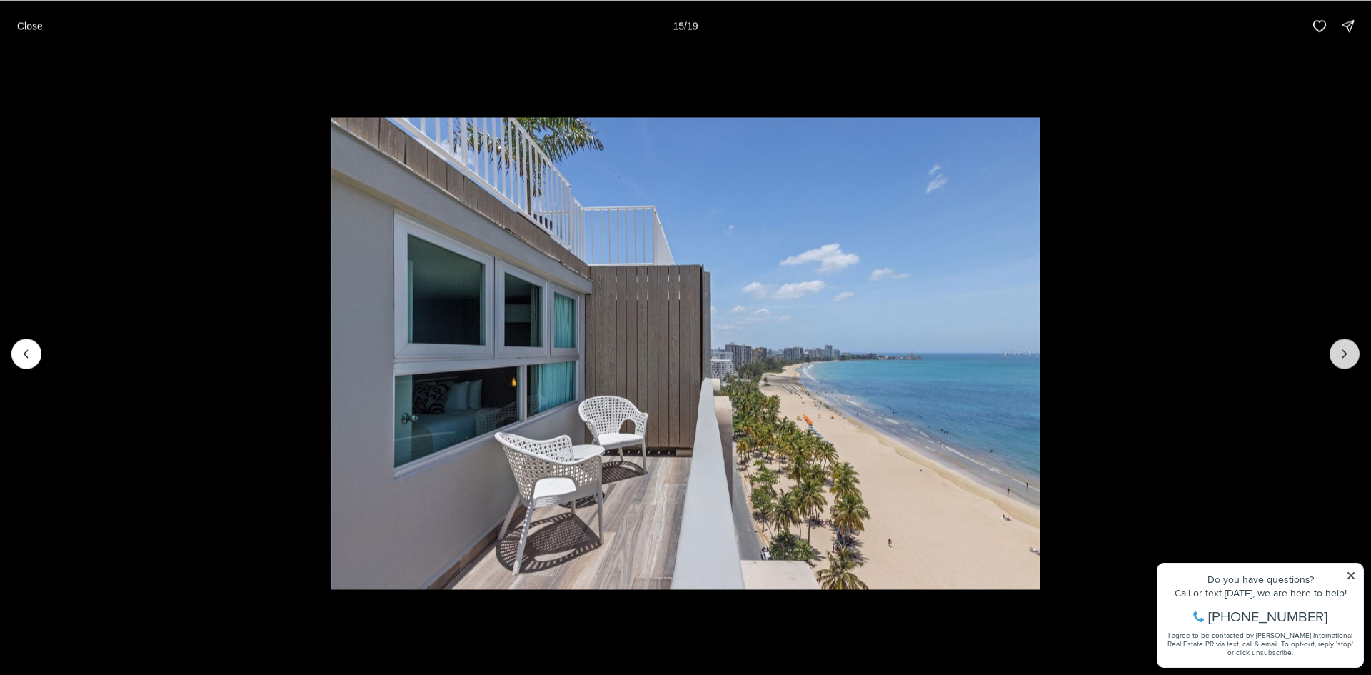
click at [1352, 348] on button "Next slide" at bounding box center [1344, 353] width 30 height 30
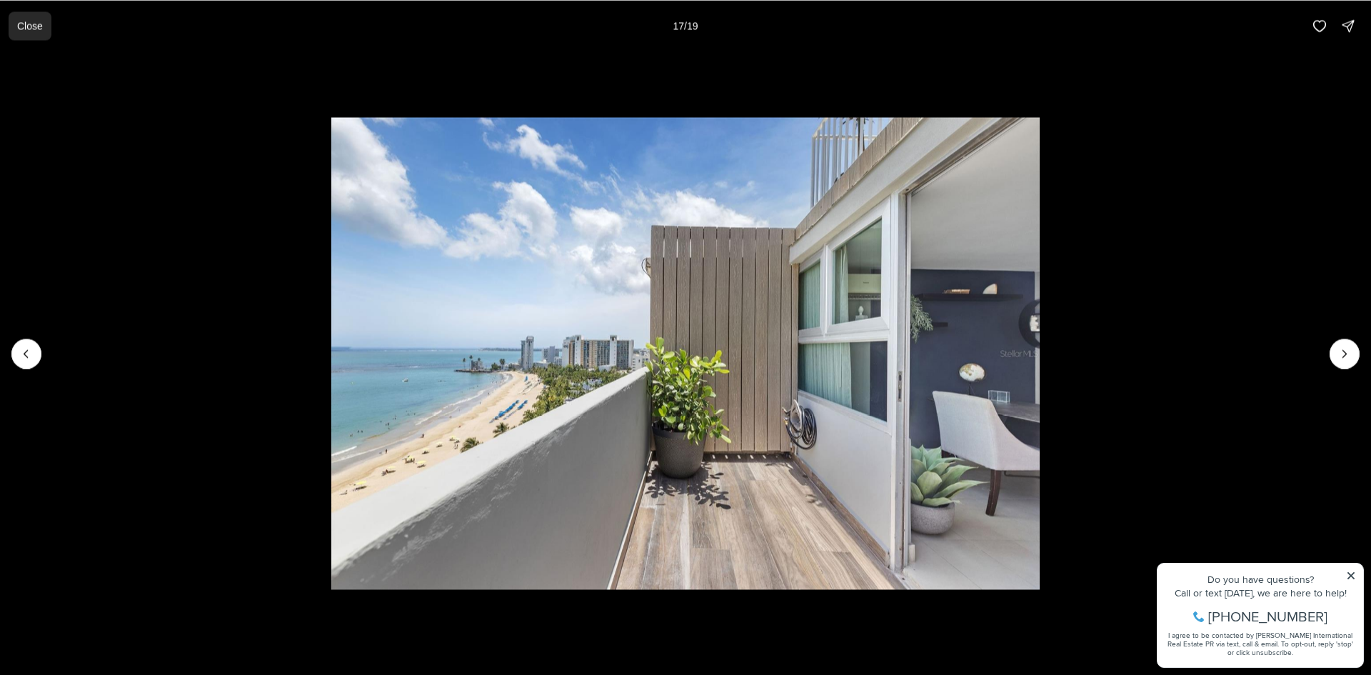
click at [25, 31] on p "Close" at bounding box center [30, 25] width 26 height 11
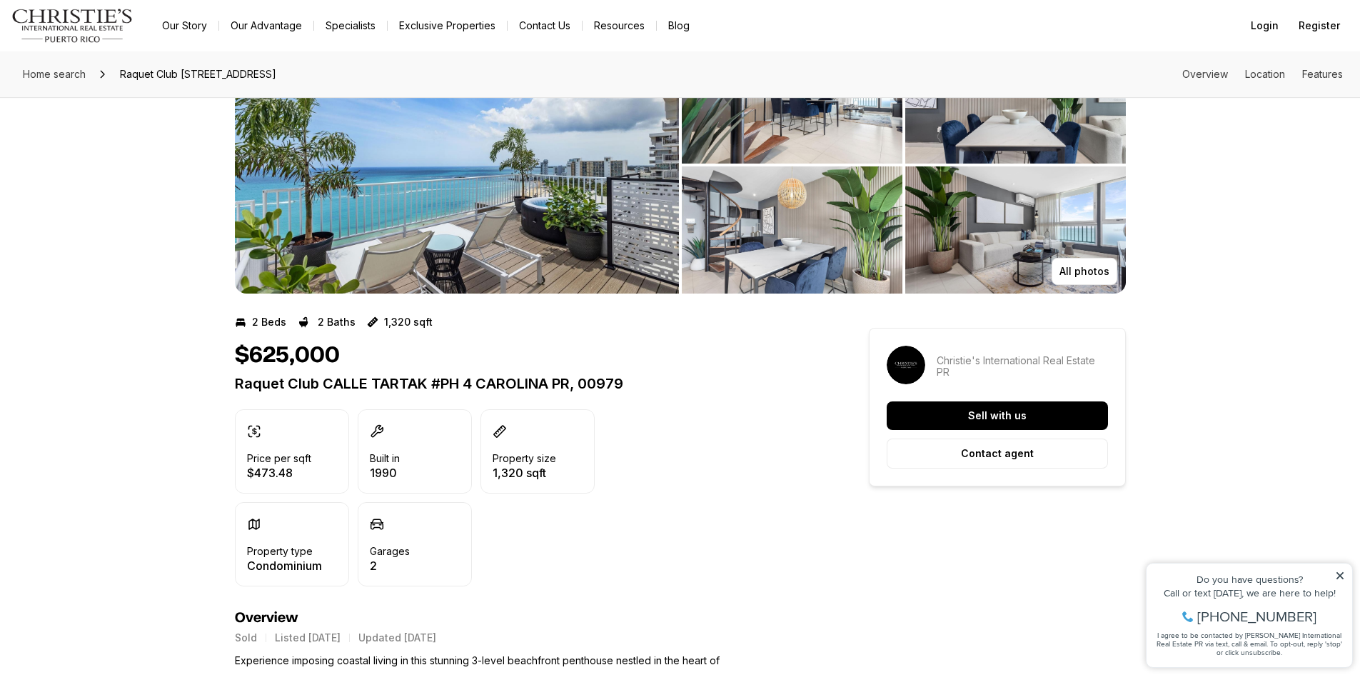
scroll to position [71, 0]
